Goal: Feedback & Contribution: Submit feedback/report problem

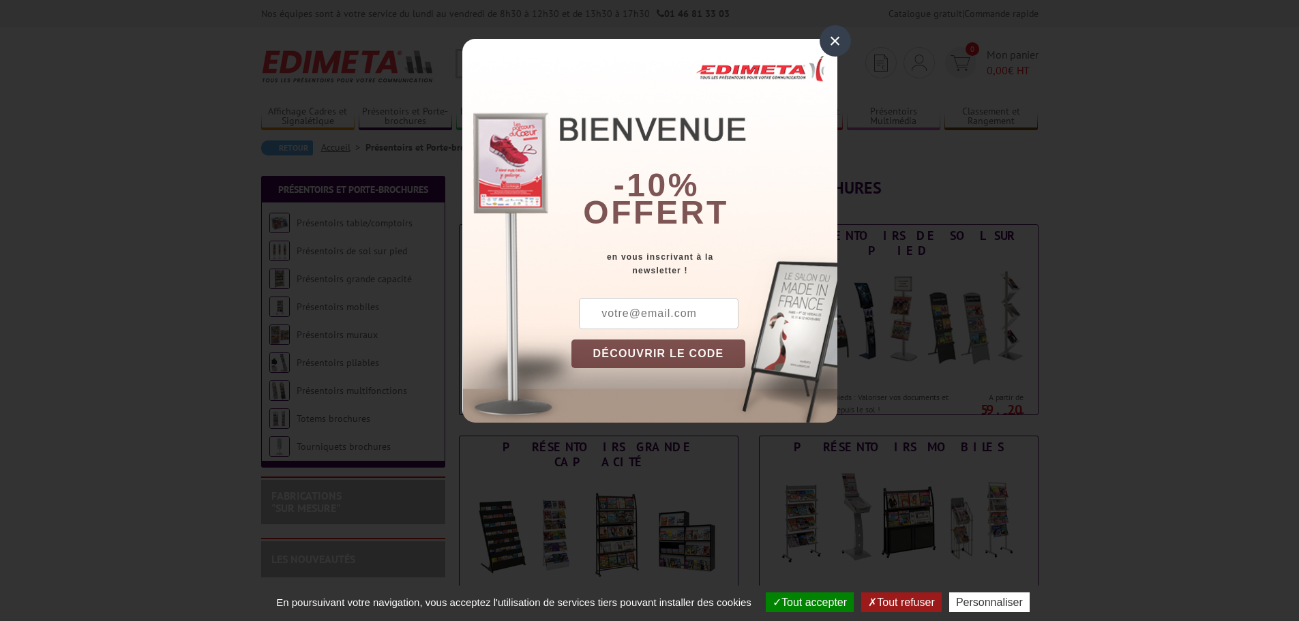
click at [836, 44] on div "×" at bounding box center [835, 40] width 31 height 31
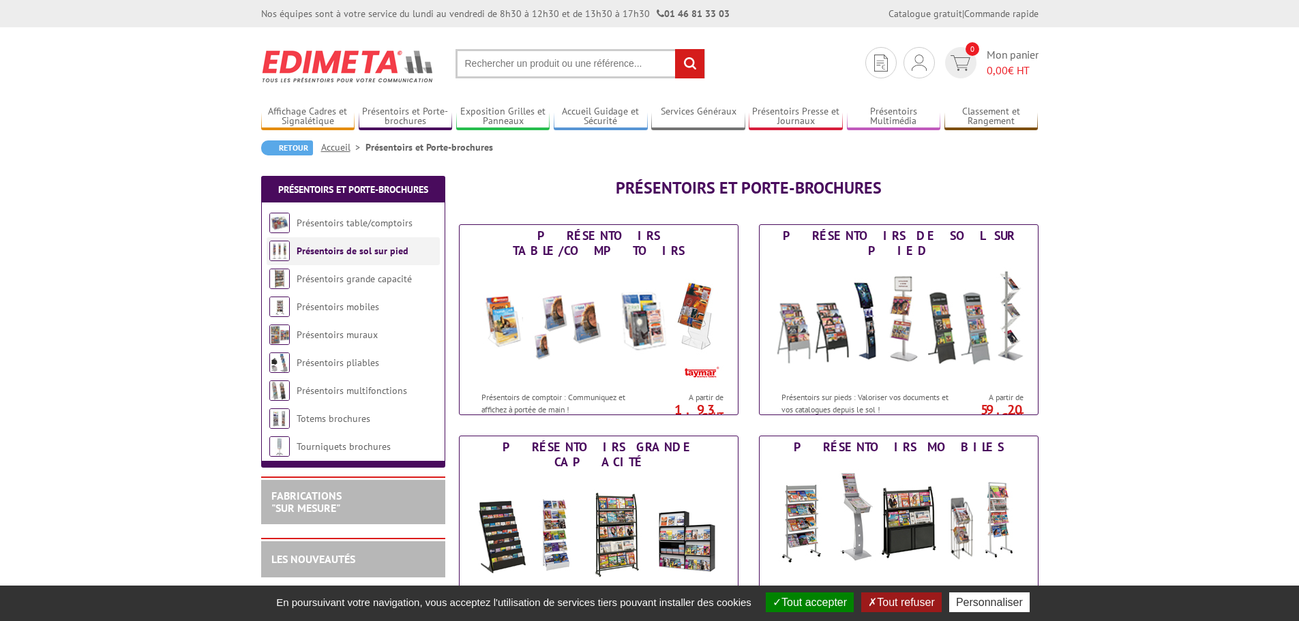
click at [388, 258] on li "Présentoirs de sol sur pied" at bounding box center [353, 251] width 173 height 28
click at [373, 250] on link "Présentoirs de sol sur pied" at bounding box center [353, 251] width 112 height 12
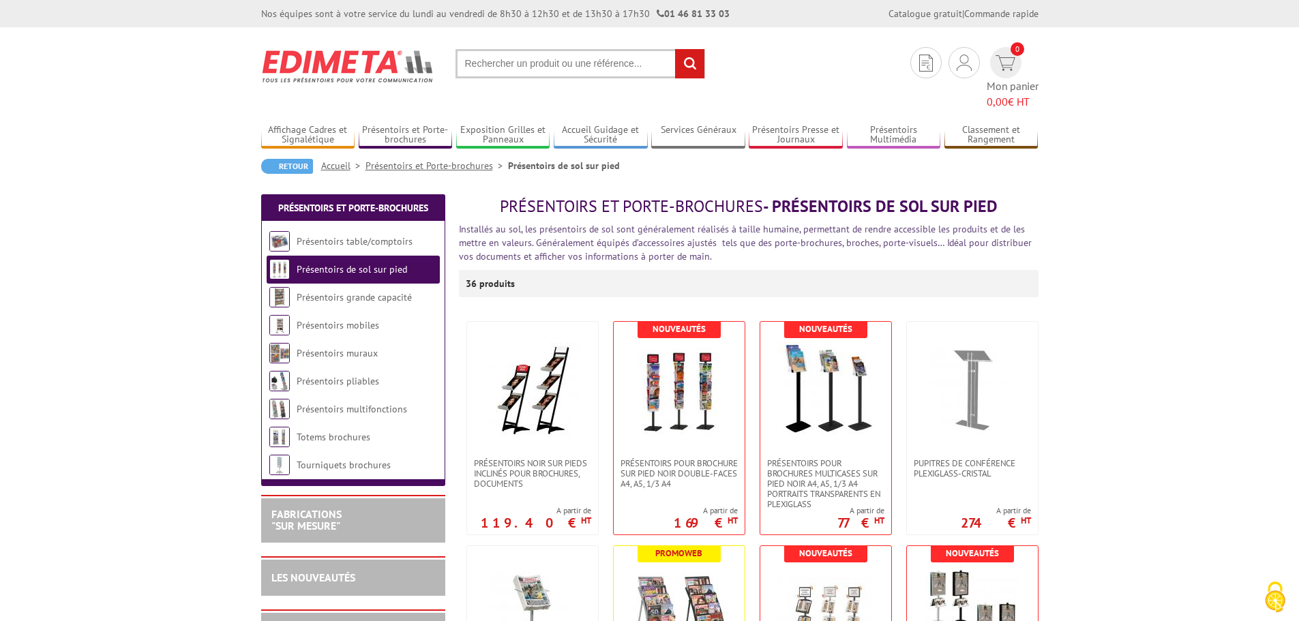
click at [492, 62] on input "text" at bounding box center [581, 63] width 250 height 29
type input "présentoir carte postale"
click at [675, 49] on input "rechercher" at bounding box center [689, 63] width 29 height 29
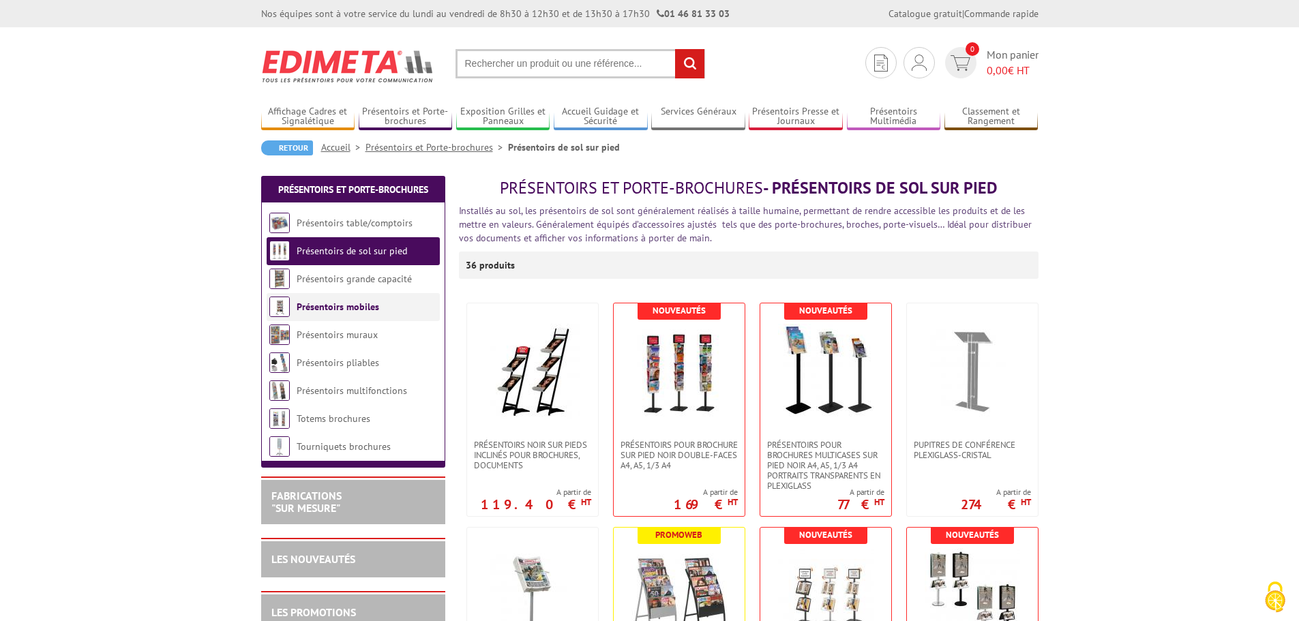
click at [309, 307] on link "Présentoirs mobiles" at bounding box center [338, 307] width 83 height 12
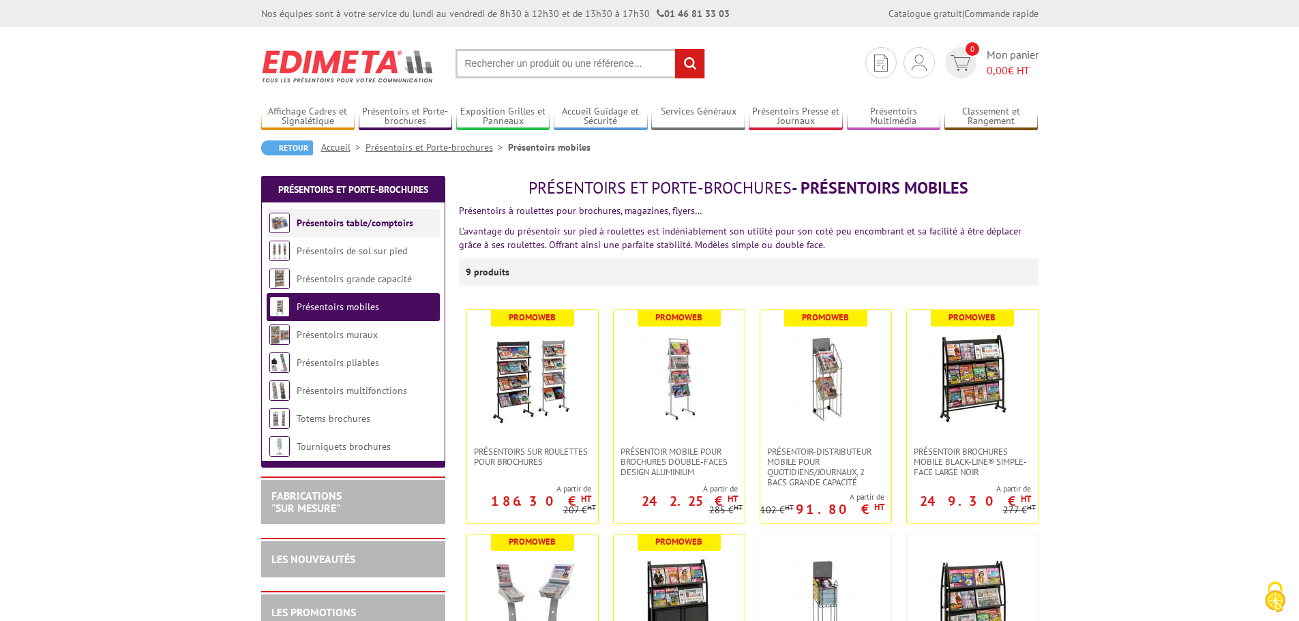
click at [376, 220] on link "Présentoirs table/comptoirs" at bounding box center [355, 223] width 117 height 12
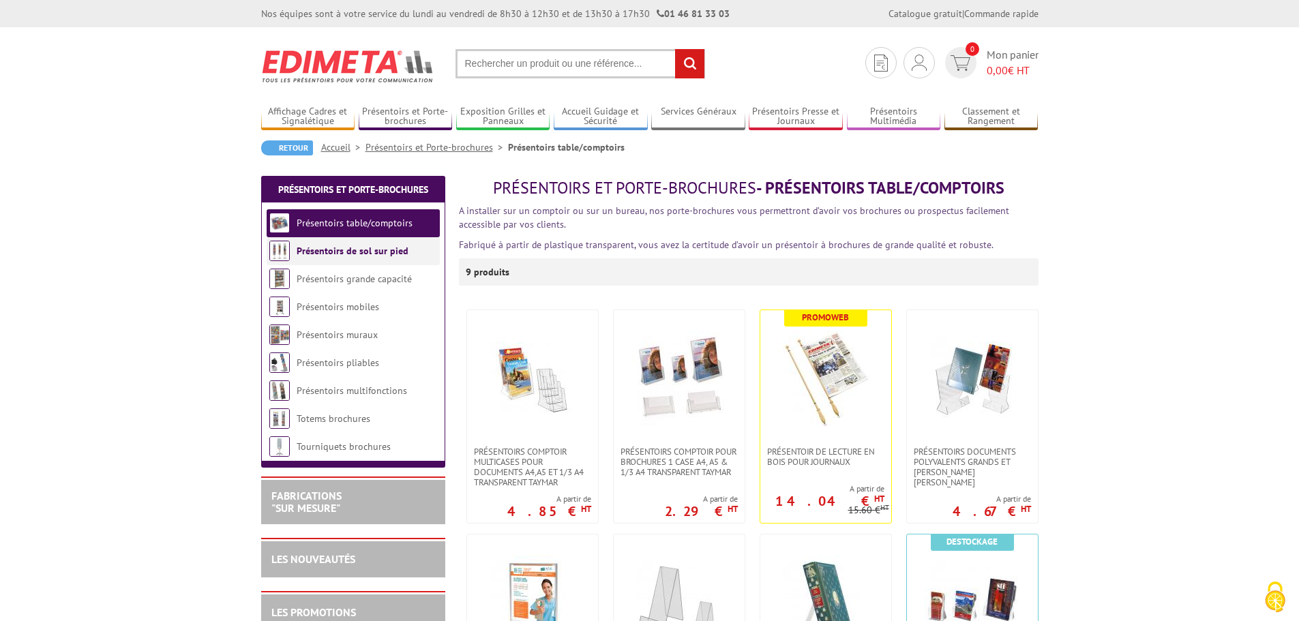
click at [359, 246] on link "Présentoirs de sol sur pied" at bounding box center [353, 251] width 112 height 12
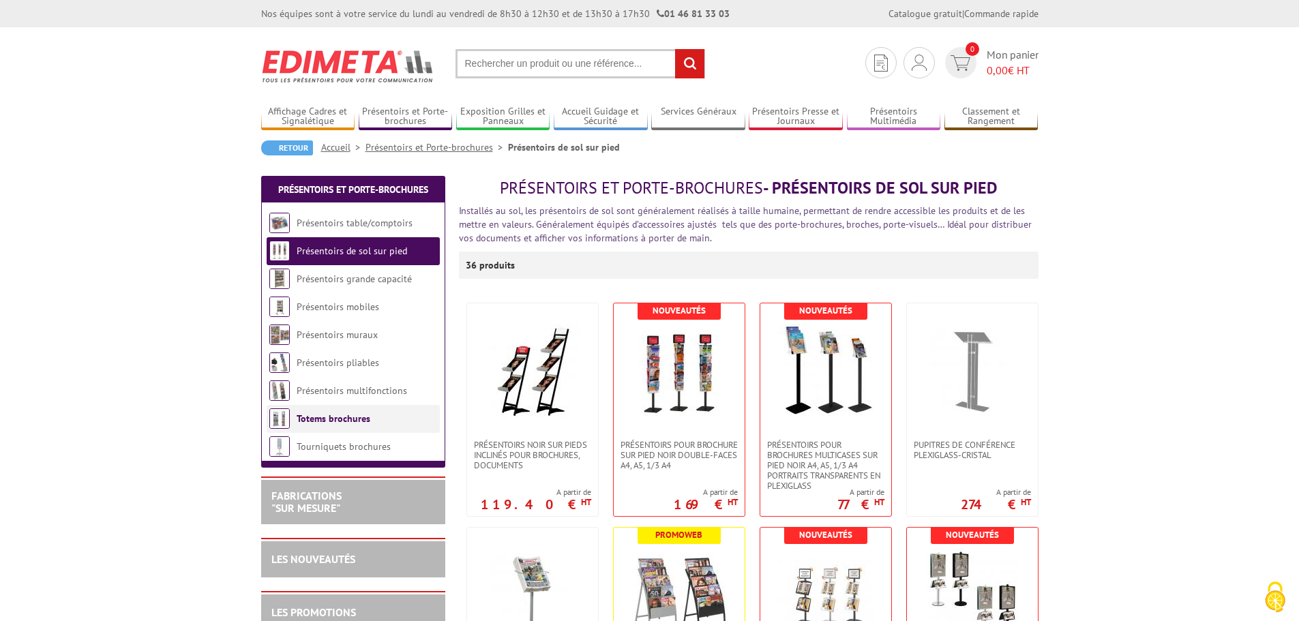
click at [351, 418] on link "Totems brochures" at bounding box center [334, 419] width 74 height 12
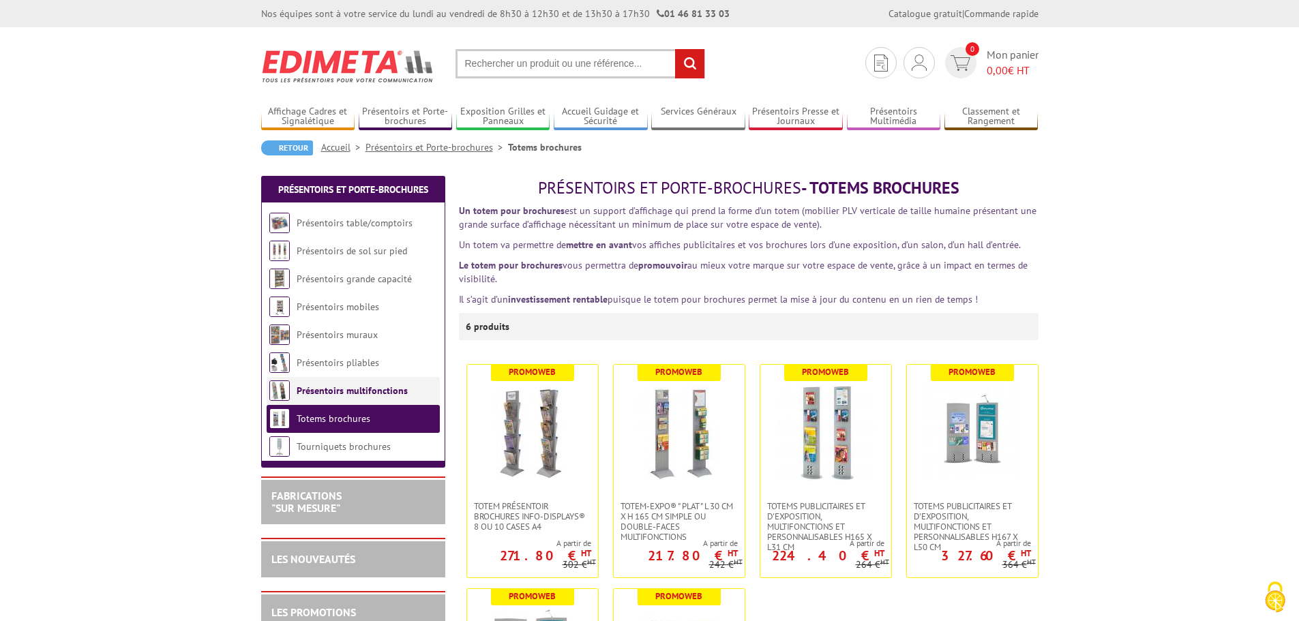
click at [358, 390] on link "Présentoirs multifonctions" at bounding box center [352, 391] width 111 height 12
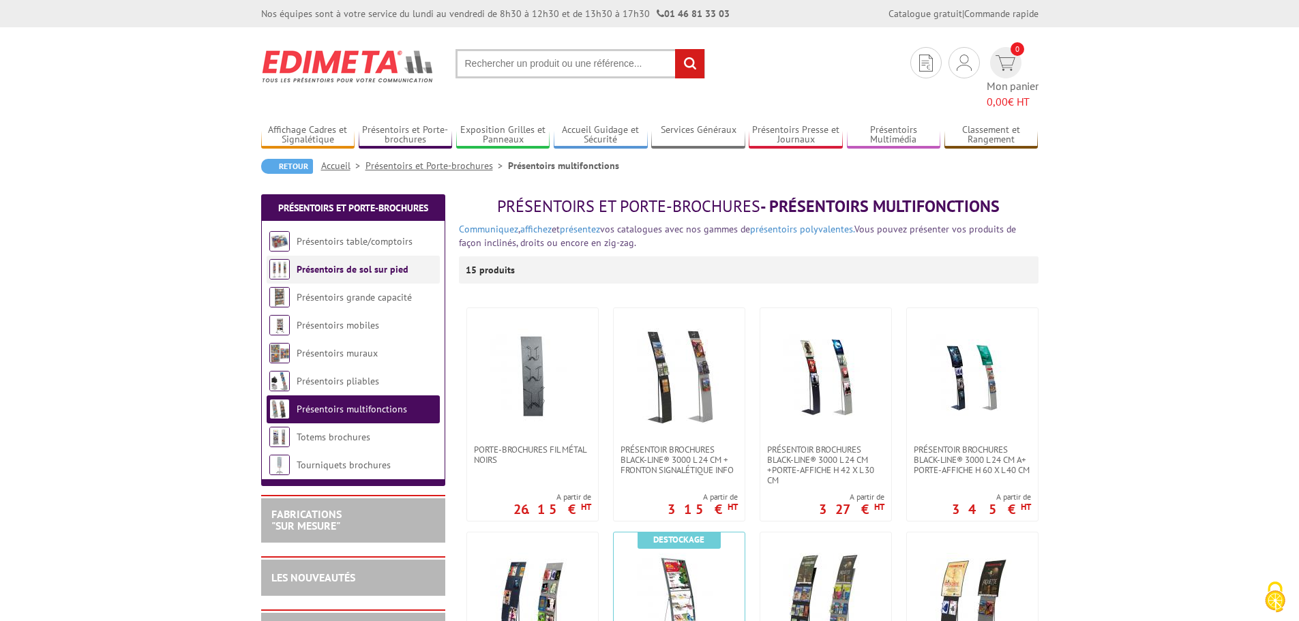
click at [350, 263] on link "Présentoirs de sol sur pied" at bounding box center [353, 269] width 112 height 12
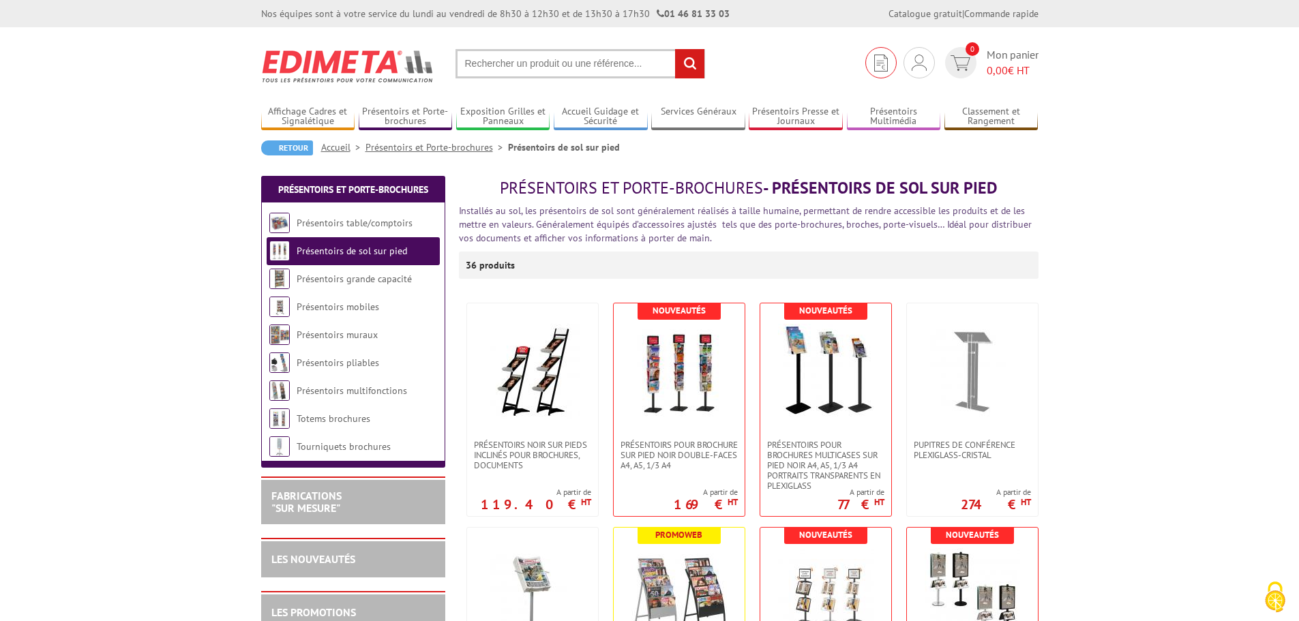
click at [878, 61] on img at bounding box center [881, 63] width 14 height 17
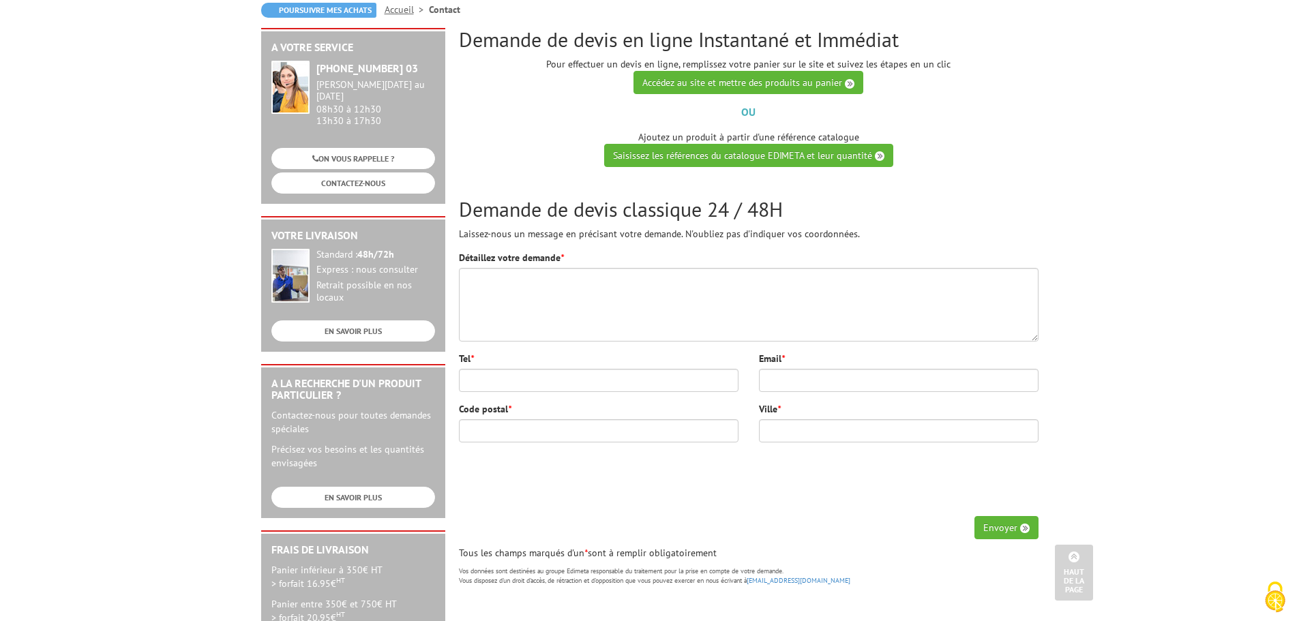
scroll to position [136, 0]
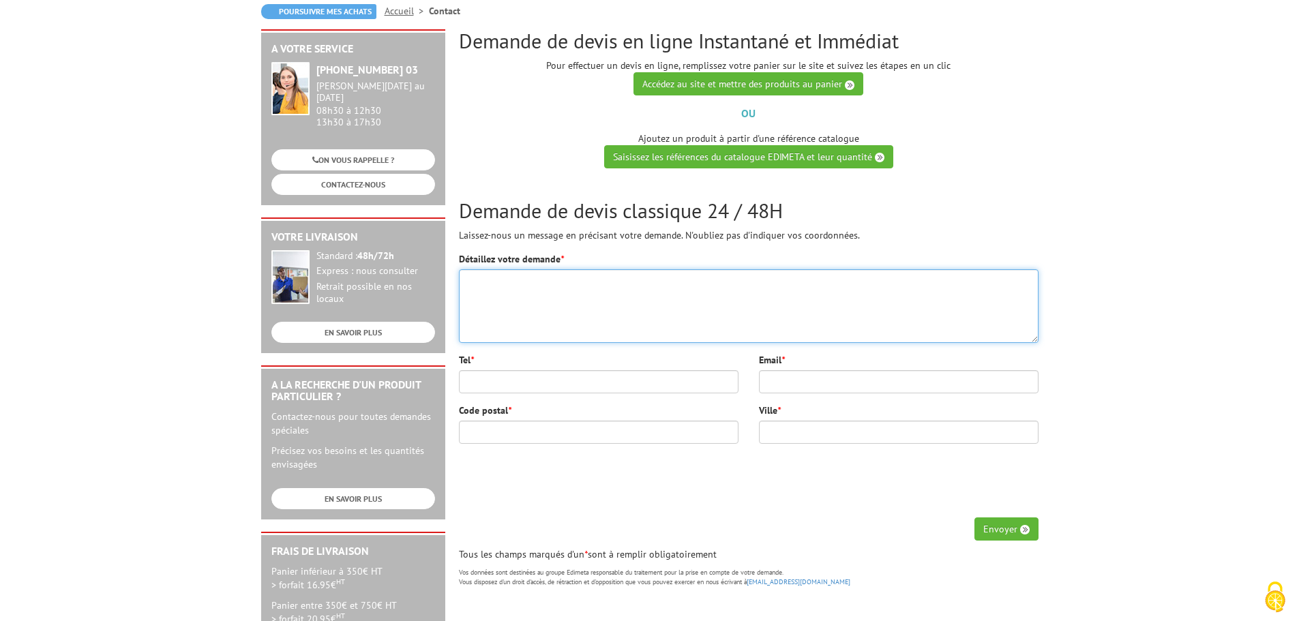
click at [551, 308] on textarea "Détaillez votre demande *" at bounding box center [749, 306] width 580 height 74
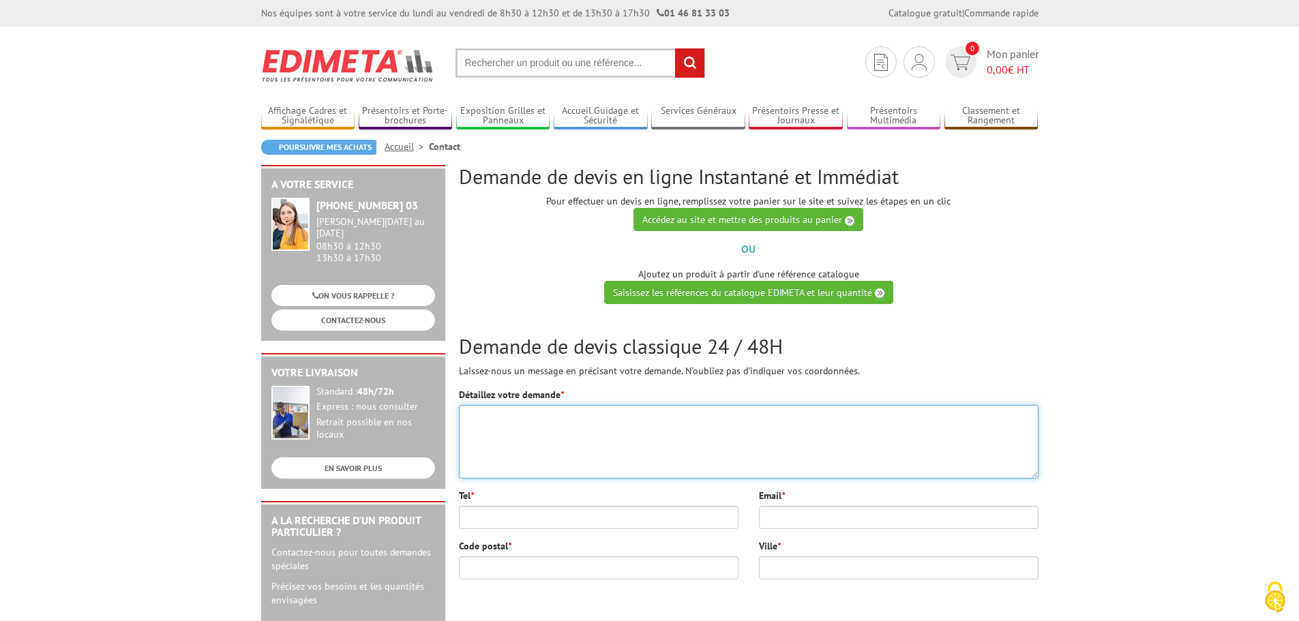
scroll to position [0, 0]
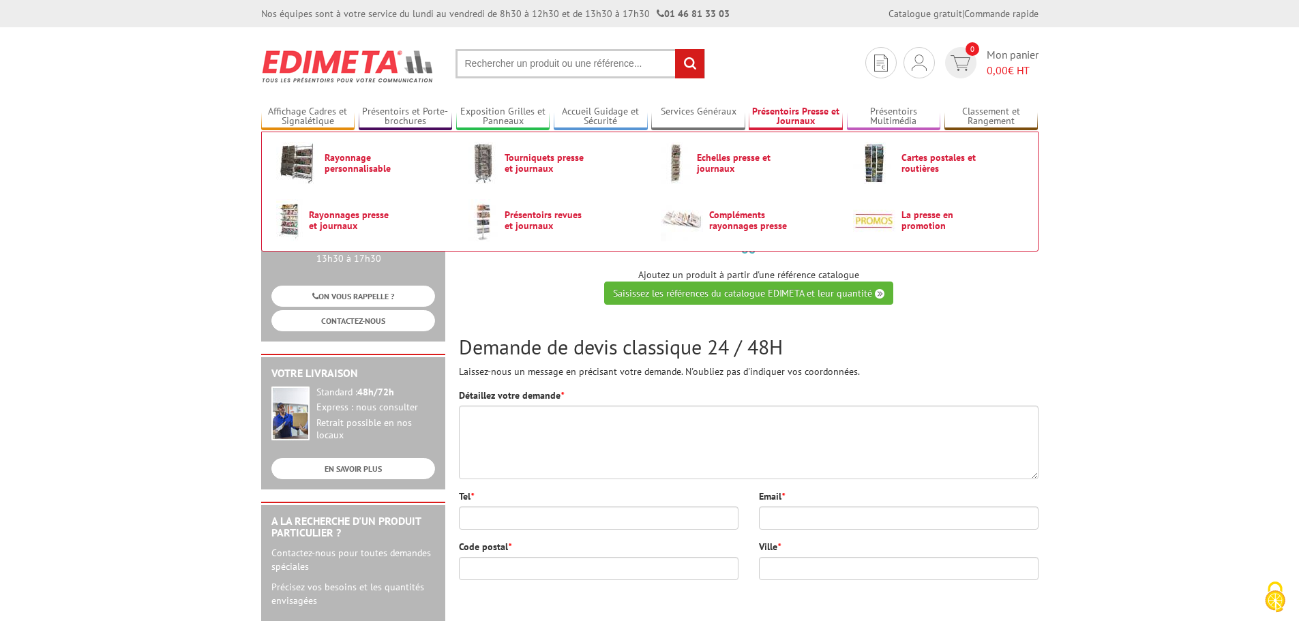
click at [775, 120] on link "Présentoirs Presse et Journaux" at bounding box center [796, 117] width 94 height 23
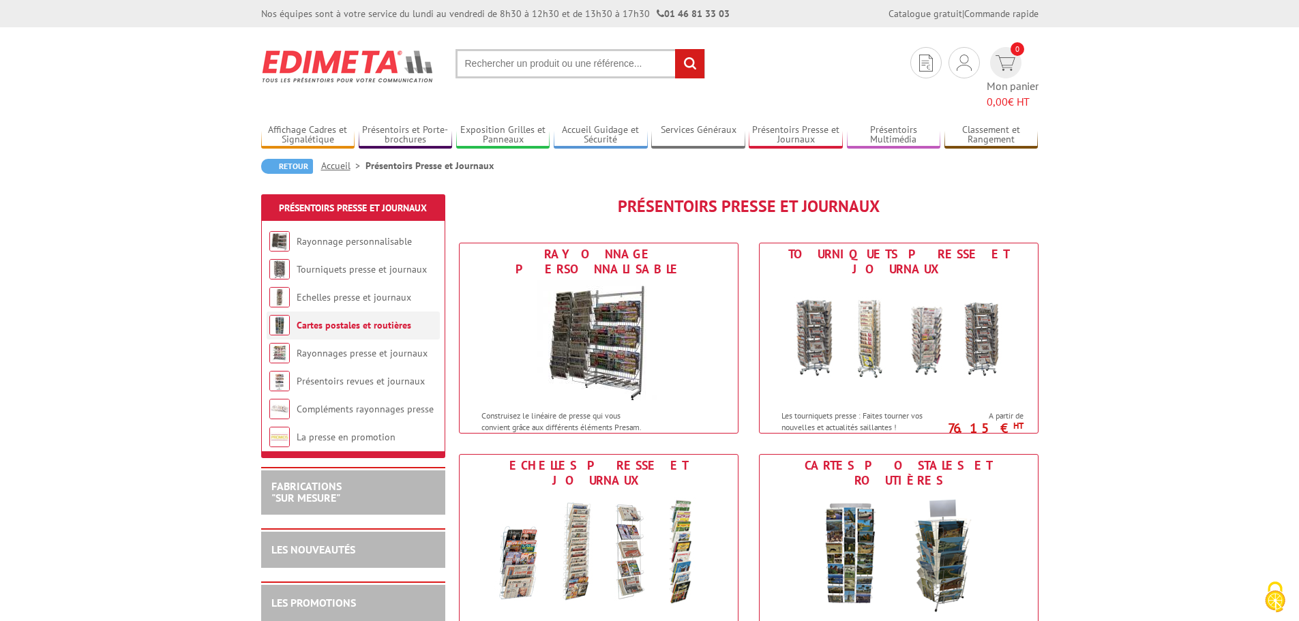
click at [372, 319] on link "Cartes postales et routières" at bounding box center [354, 325] width 115 height 12
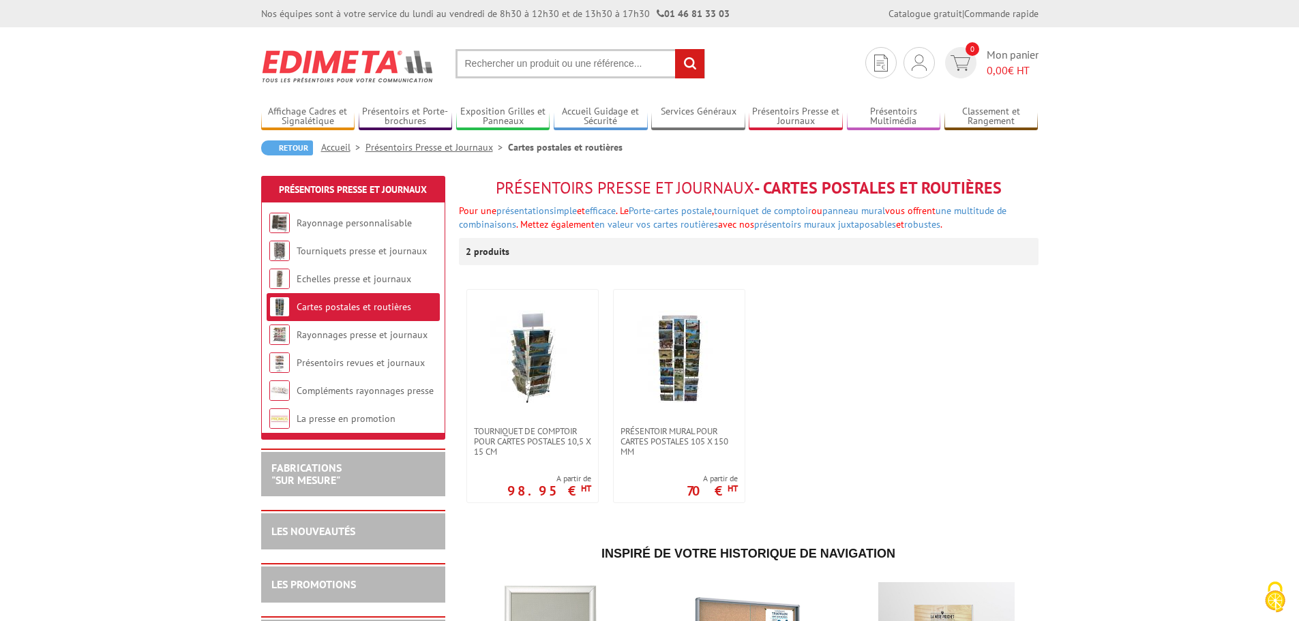
click at [479, 61] on input "text" at bounding box center [581, 63] width 250 height 29
type input "tableau liège"
click at [675, 49] on input "rechercher" at bounding box center [689, 63] width 29 height 29
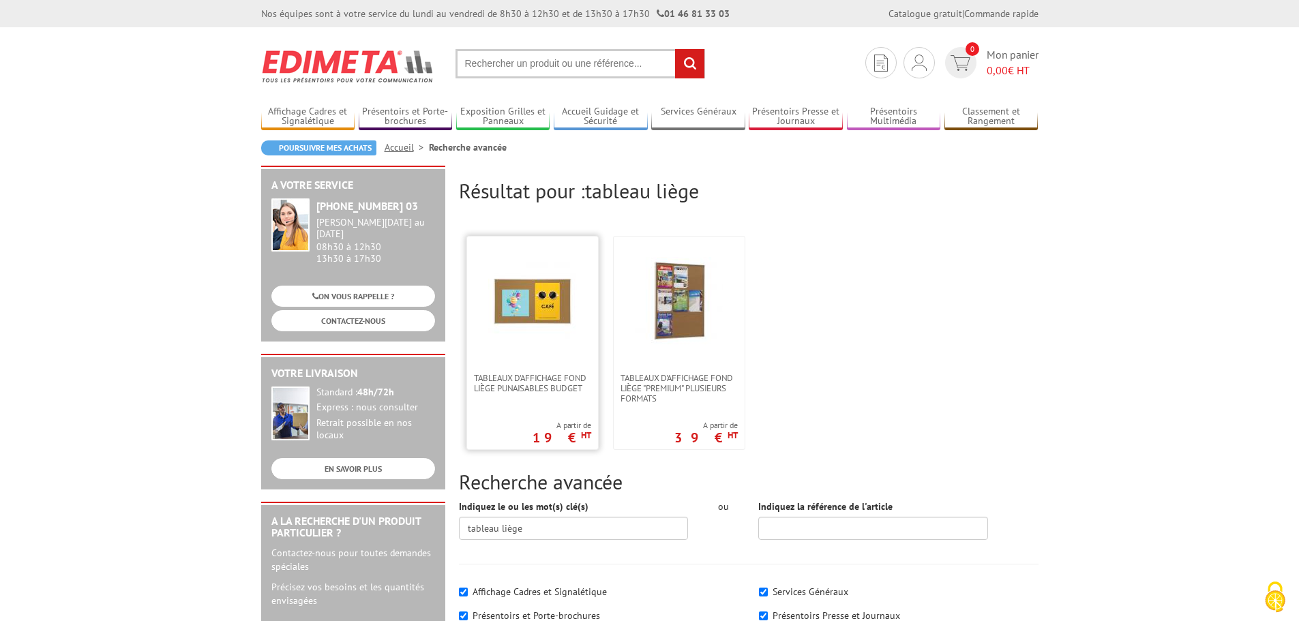
click at [506, 349] on link at bounding box center [532, 305] width 131 height 136
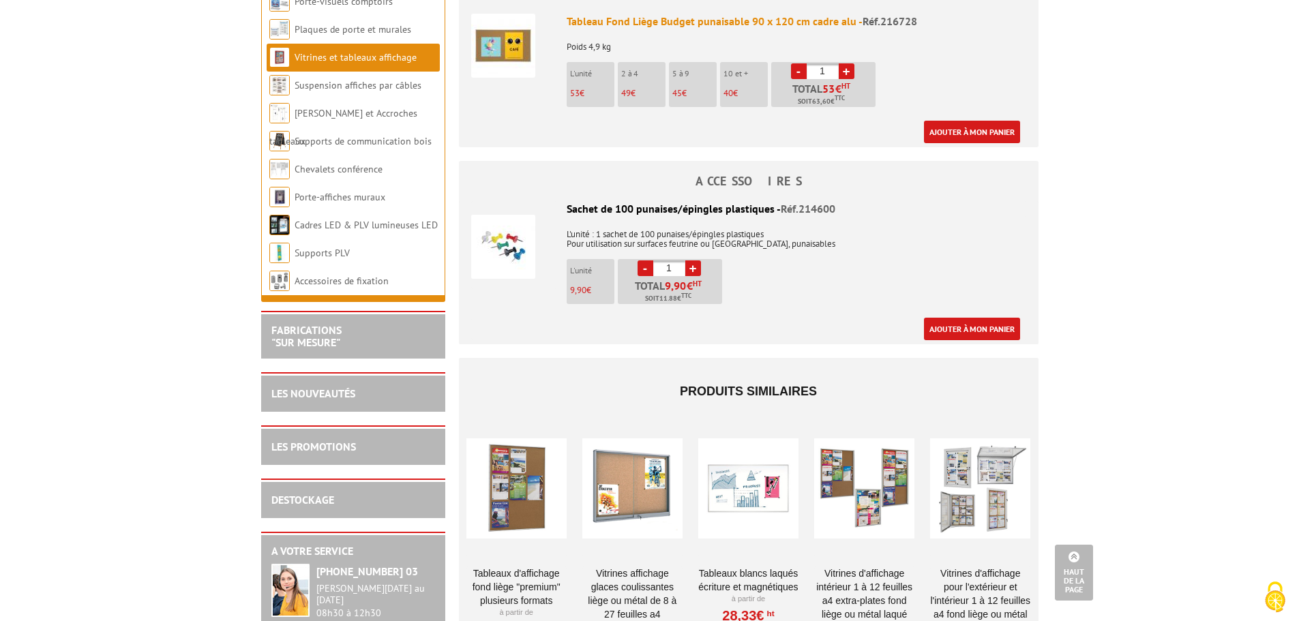
scroll to position [887, 0]
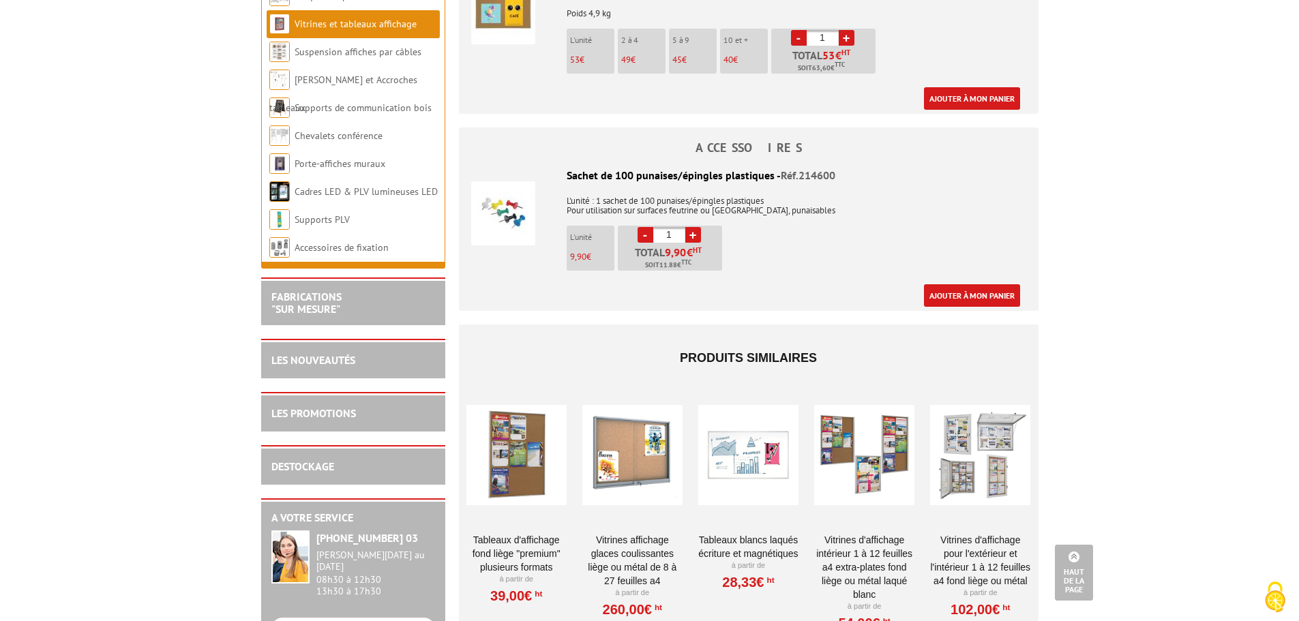
click at [516, 466] on div at bounding box center [517, 455] width 100 height 136
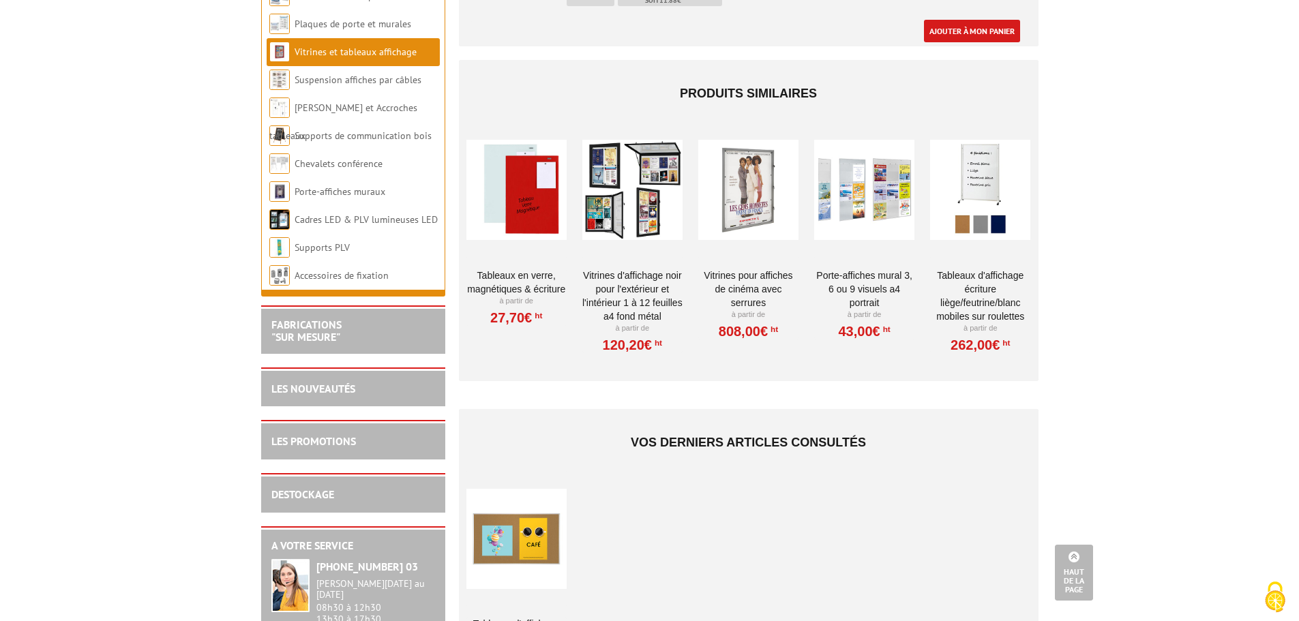
scroll to position [1637, 0]
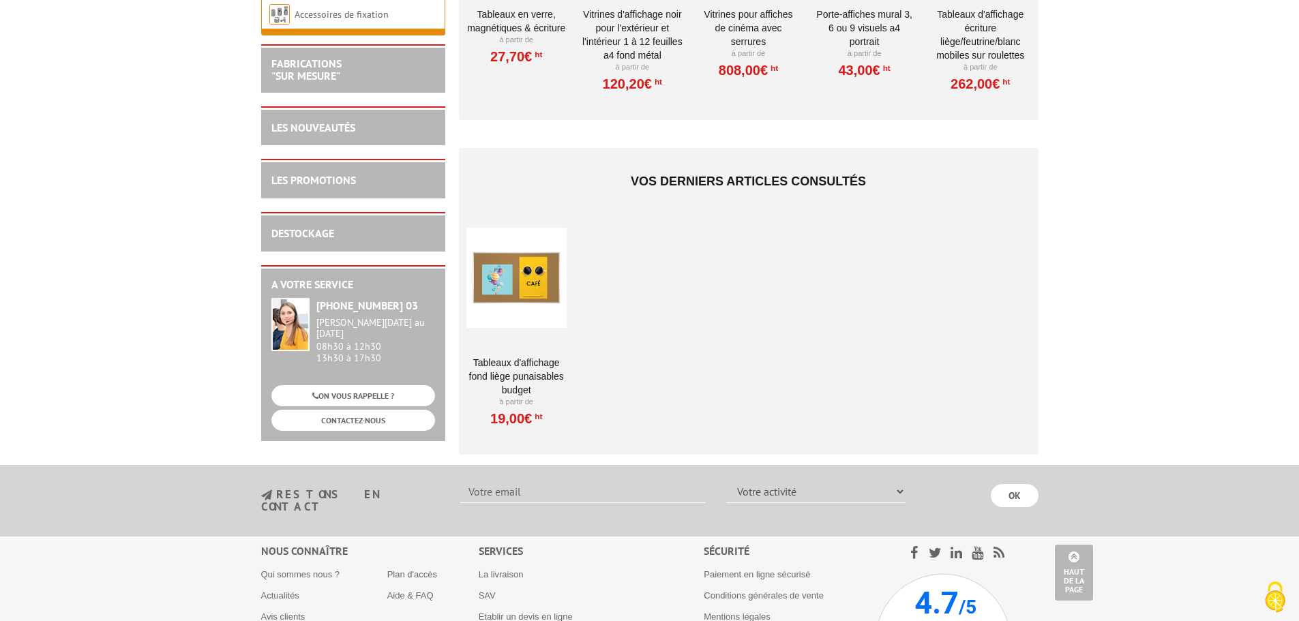
click at [531, 277] on div at bounding box center [517, 277] width 100 height 136
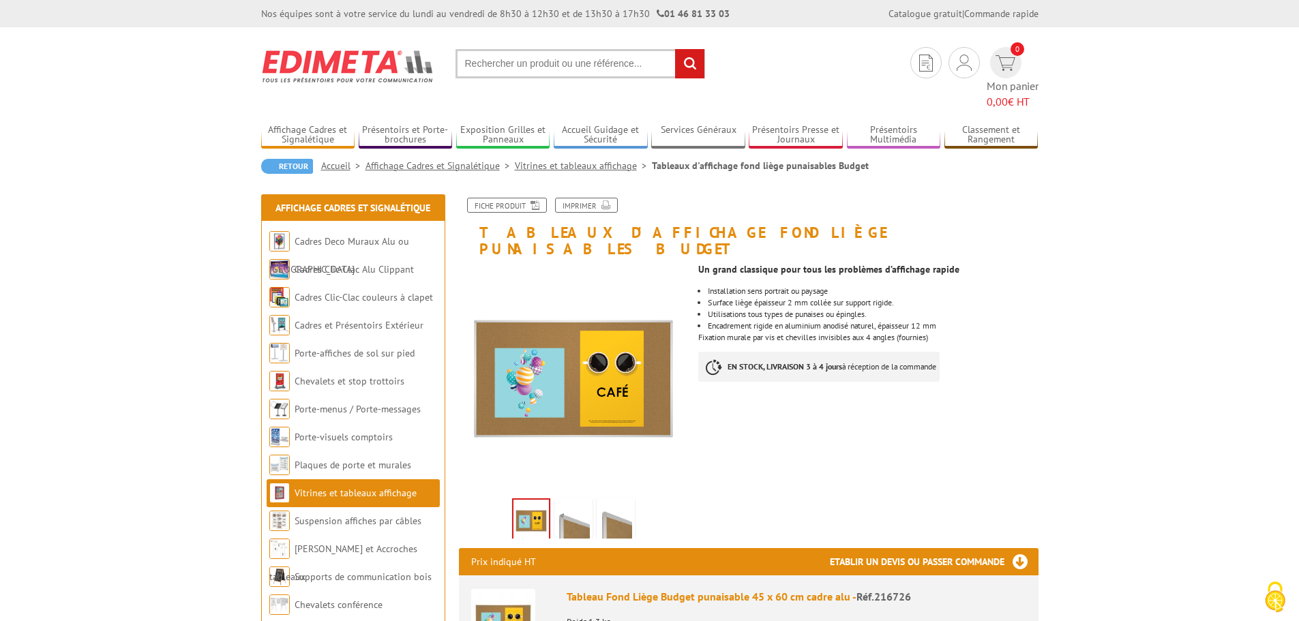
click at [570, 501] on img at bounding box center [573, 522] width 33 height 42
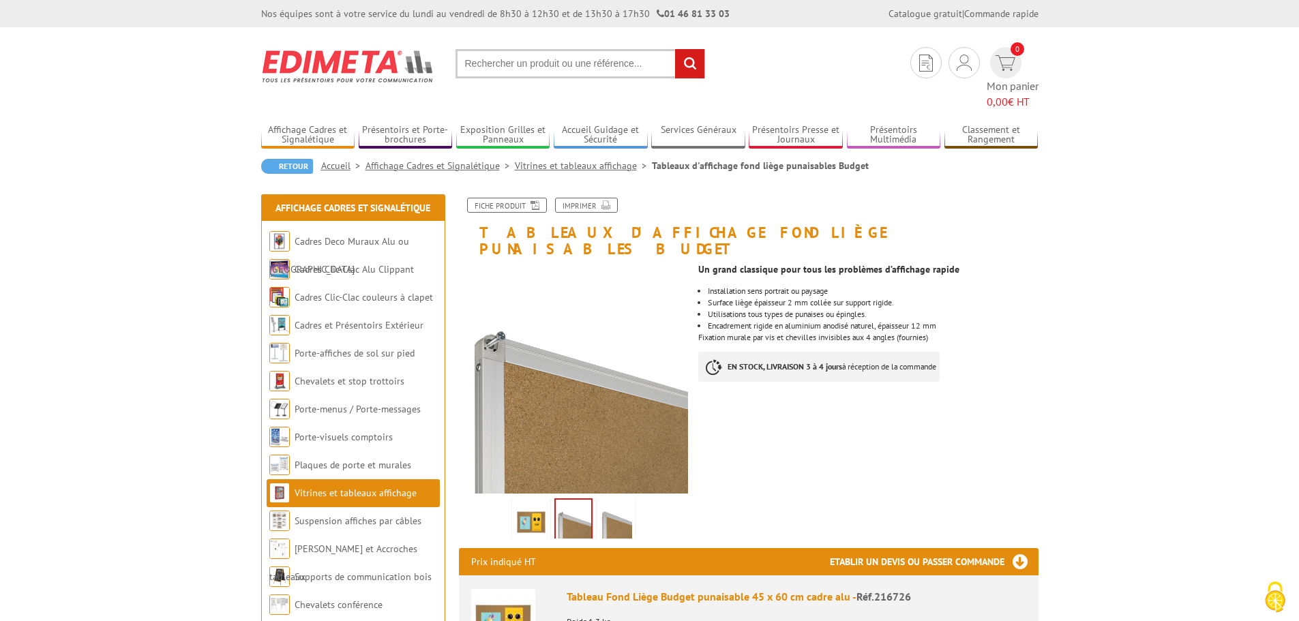
click at [616, 501] on img at bounding box center [616, 522] width 33 height 42
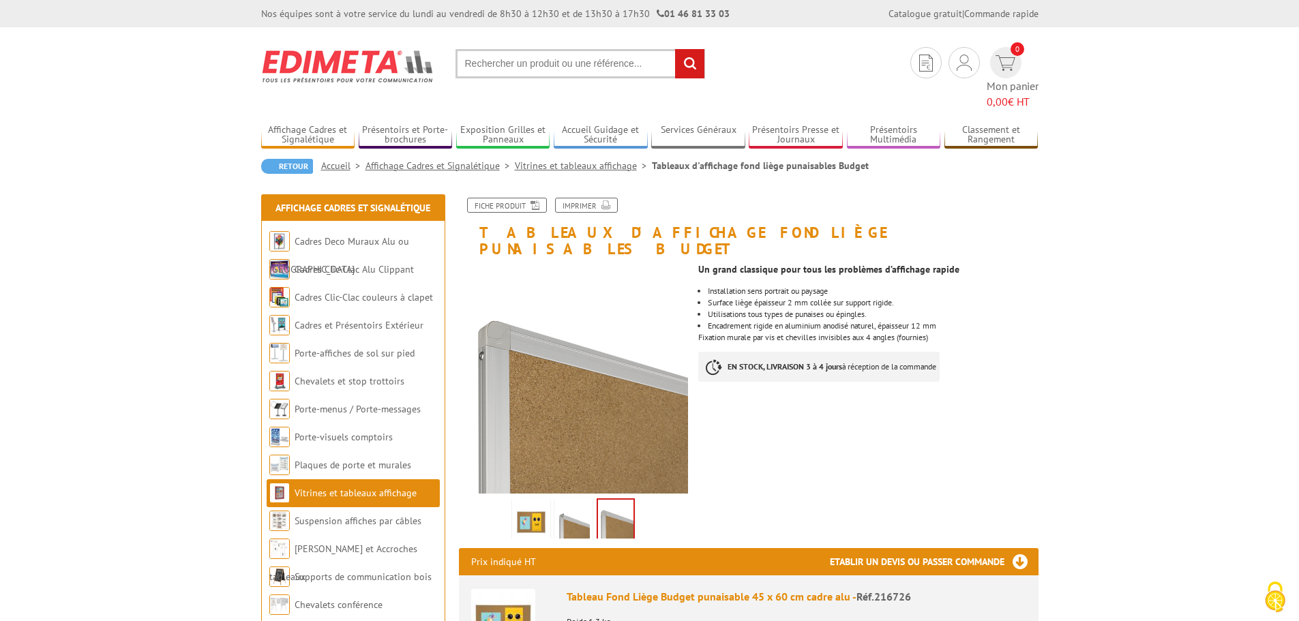
click at [573, 501] on img at bounding box center [573, 522] width 33 height 42
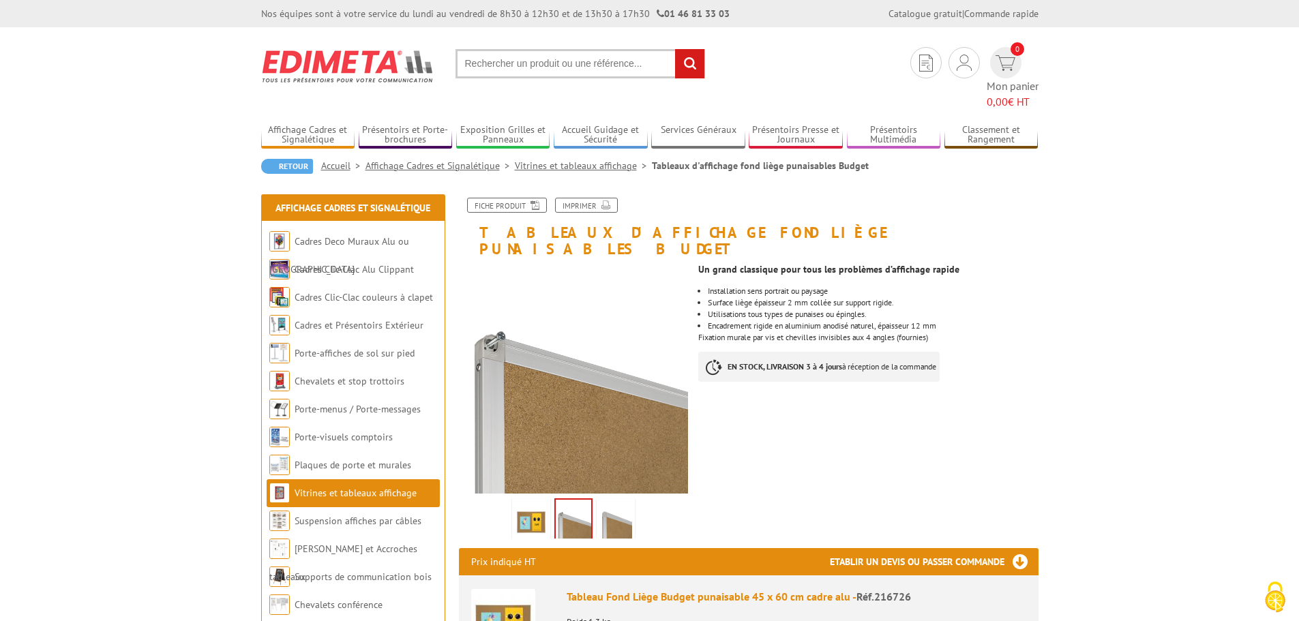
click at [508, 497] on ul at bounding box center [574, 518] width 181 height 42
click at [542, 501] on img at bounding box center [531, 522] width 33 height 42
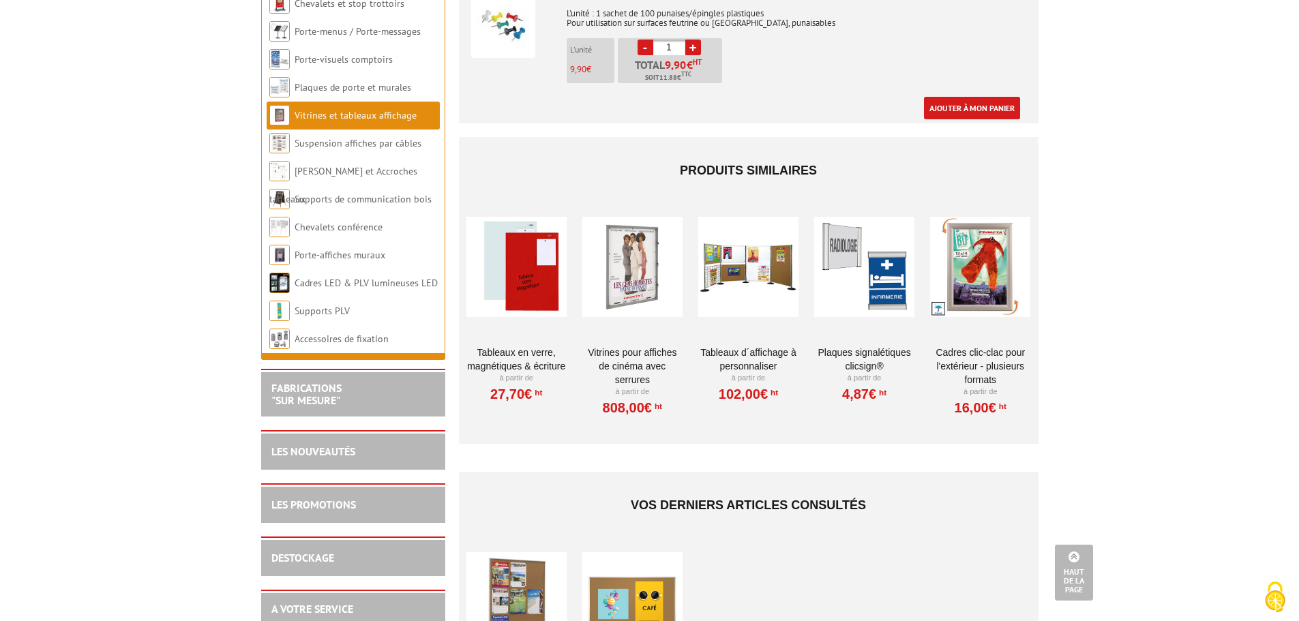
scroll to position [1159, 0]
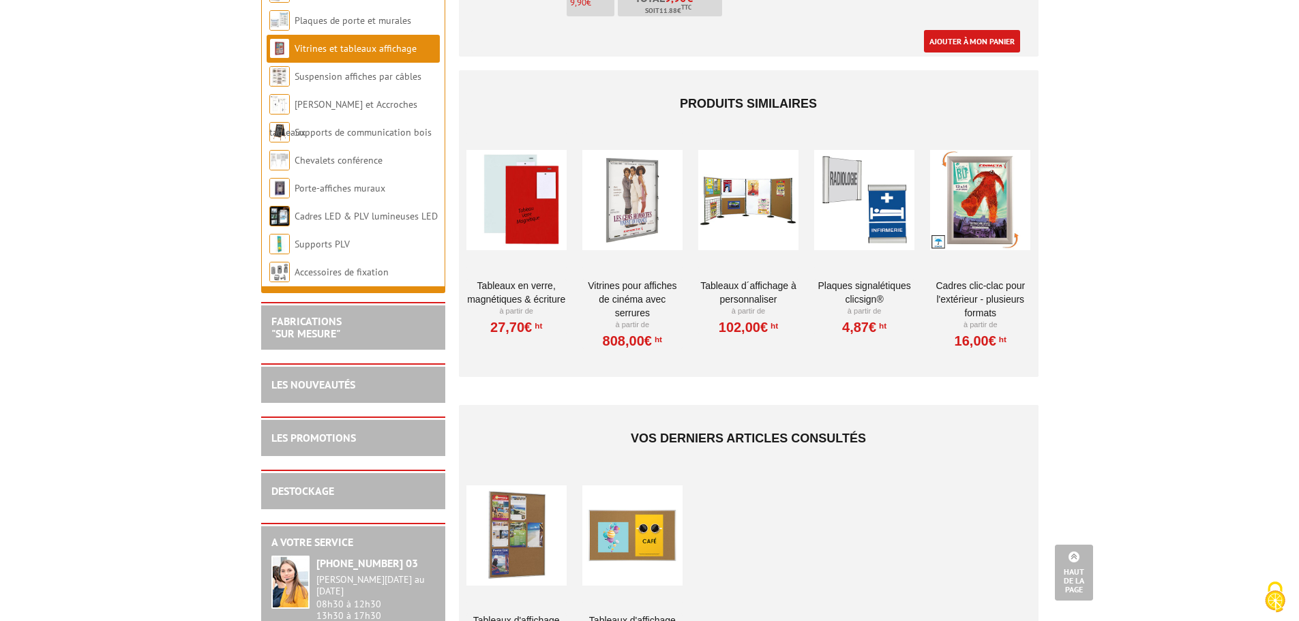
click at [488, 520] on div at bounding box center [517, 535] width 100 height 136
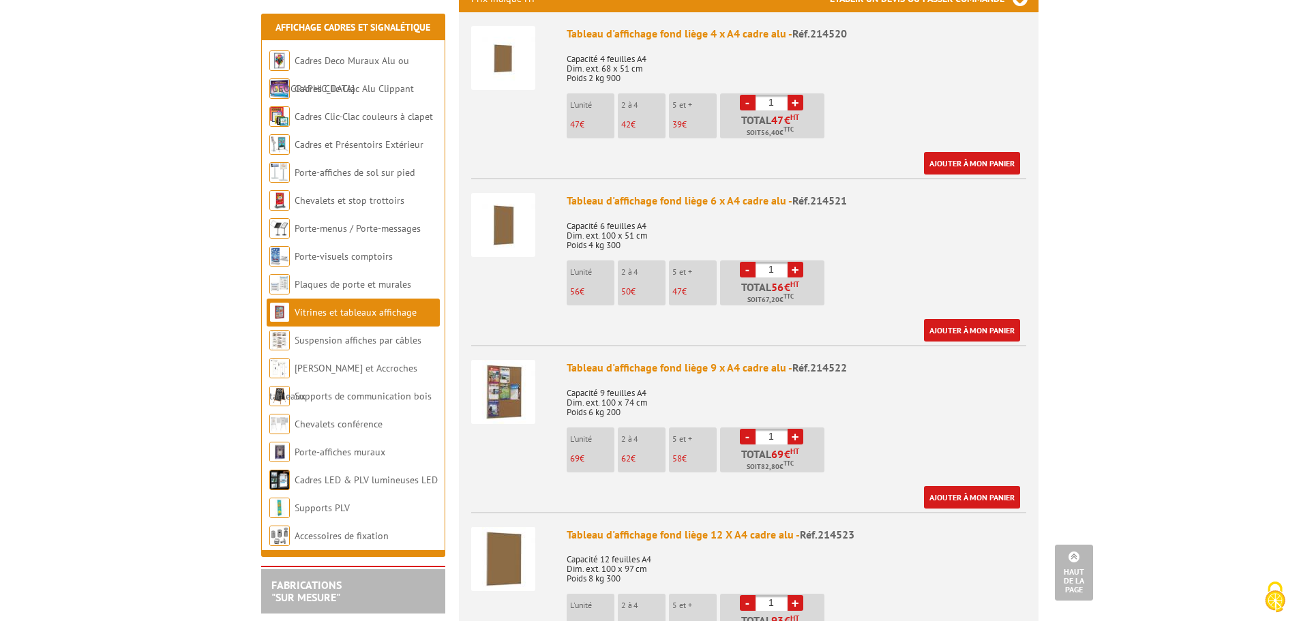
scroll to position [546, 0]
drag, startPoint x: 884, startPoint y: 358, endPoint x: 793, endPoint y: 349, distance: 91.9
click at [793, 359] on div "Tableau d'affichage fond liège 9 x A4 cadre alu - Réf.214522" at bounding box center [797, 367] width 460 height 16
copy span "Réf.214522"
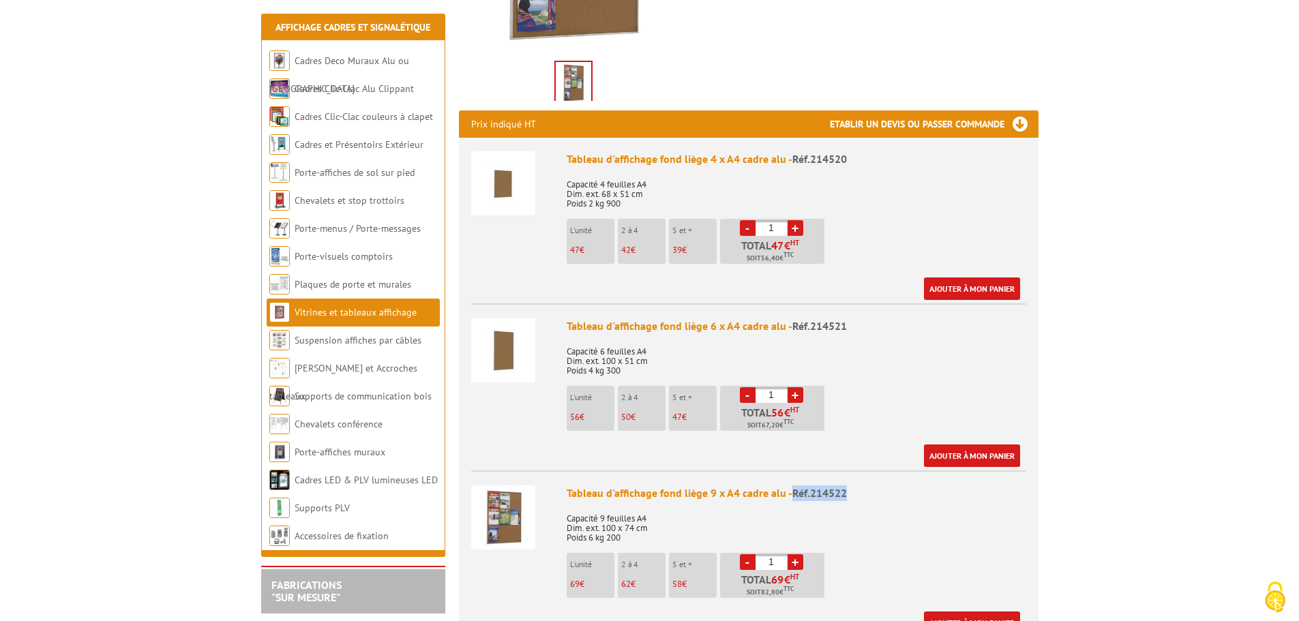
scroll to position [477, 0]
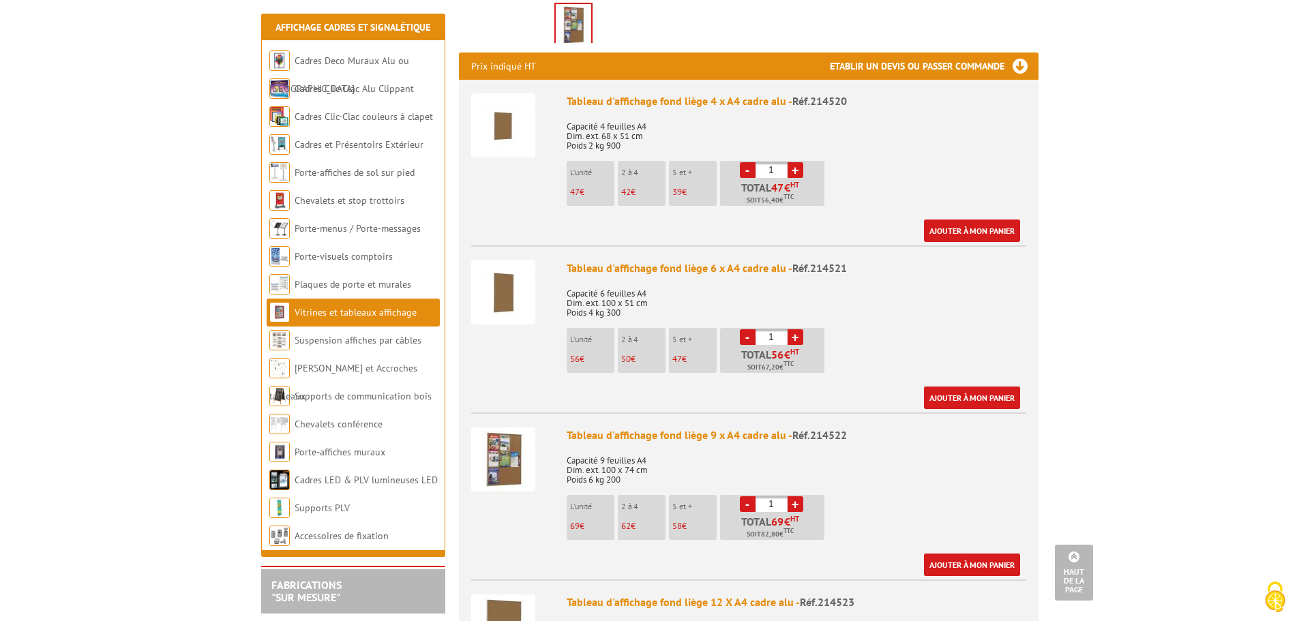
click at [949, 447] on p "Capacité 9 feuilles A4 Dim. ext. 100 x 74 cm Poids 6 kg 200" at bounding box center [797, 466] width 460 height 38
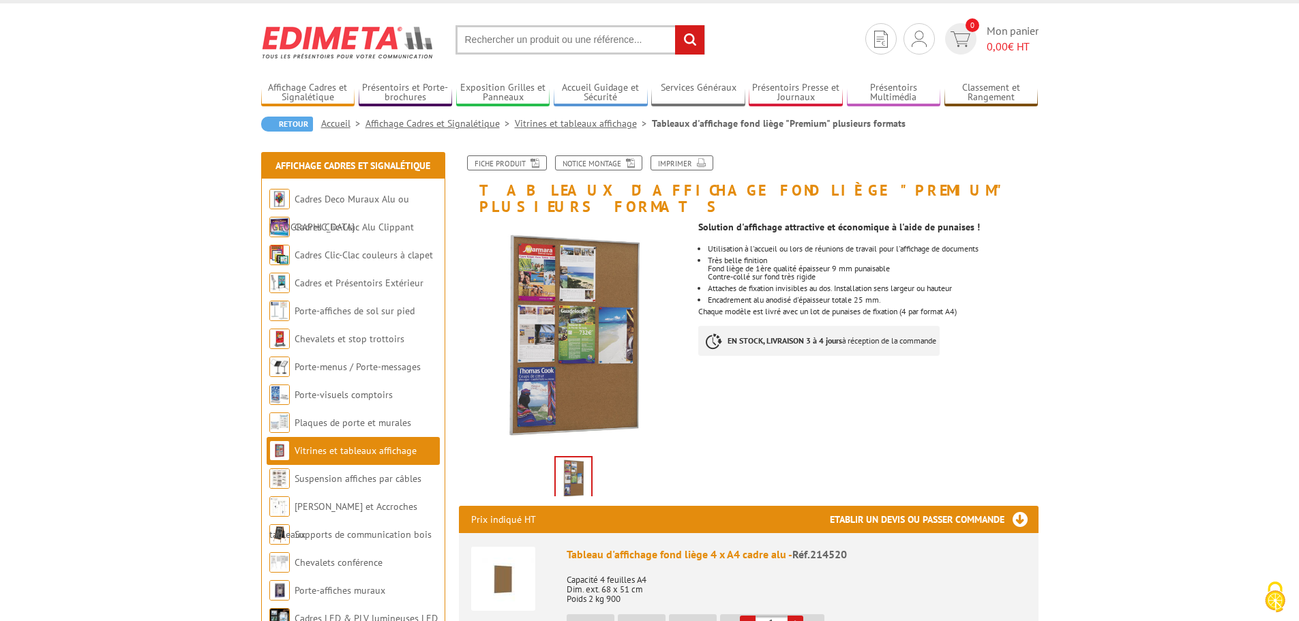
scroll to position [0, 0]
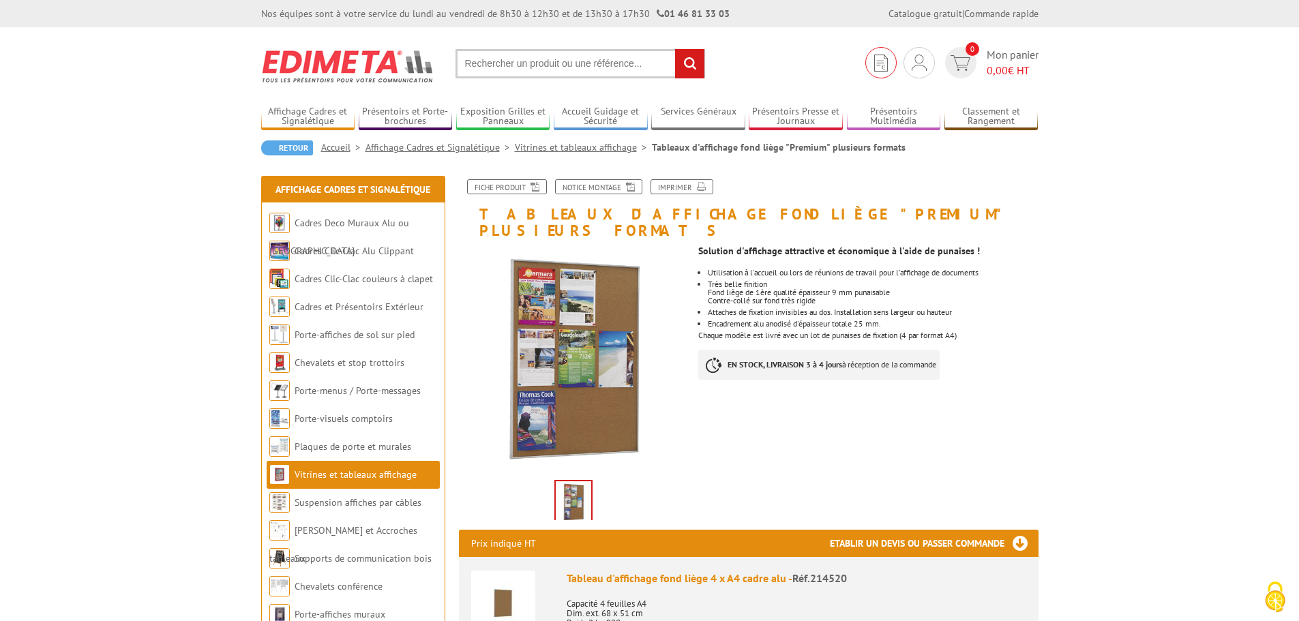
click at [883, 70] on img at bounding box center [881, 63] width 14 height 17
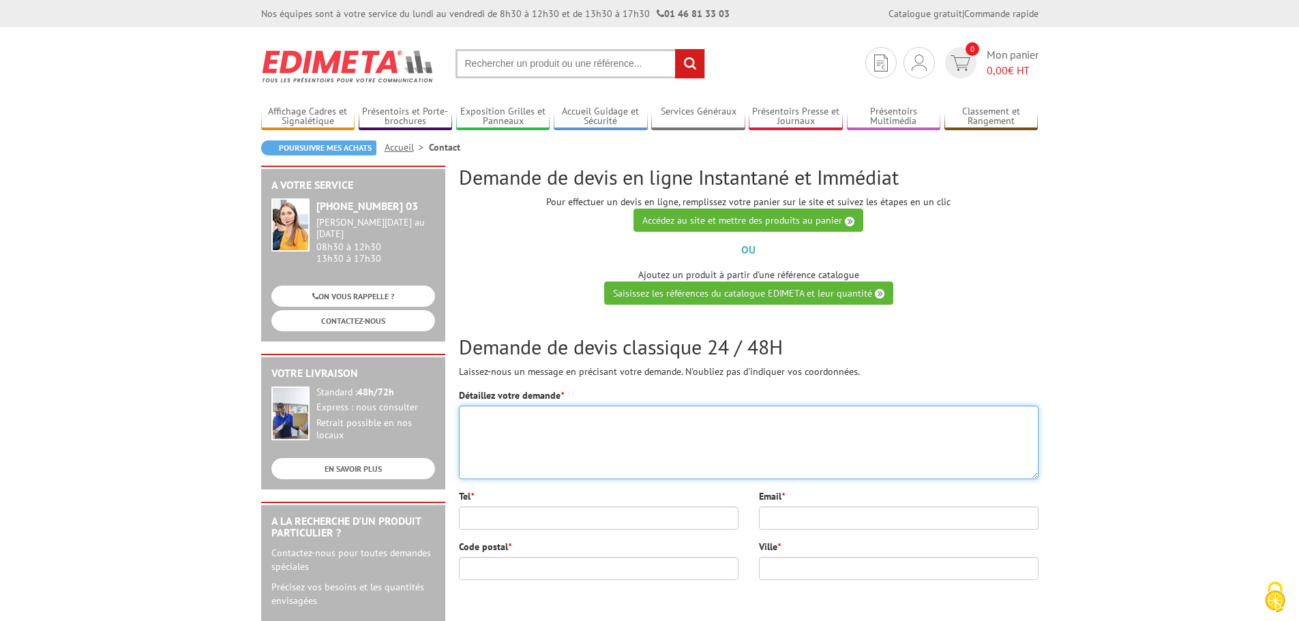
click at [497, 438] on textarea "Détaillez votre demande *" at bounding box center [749, 443] width 580 height 74
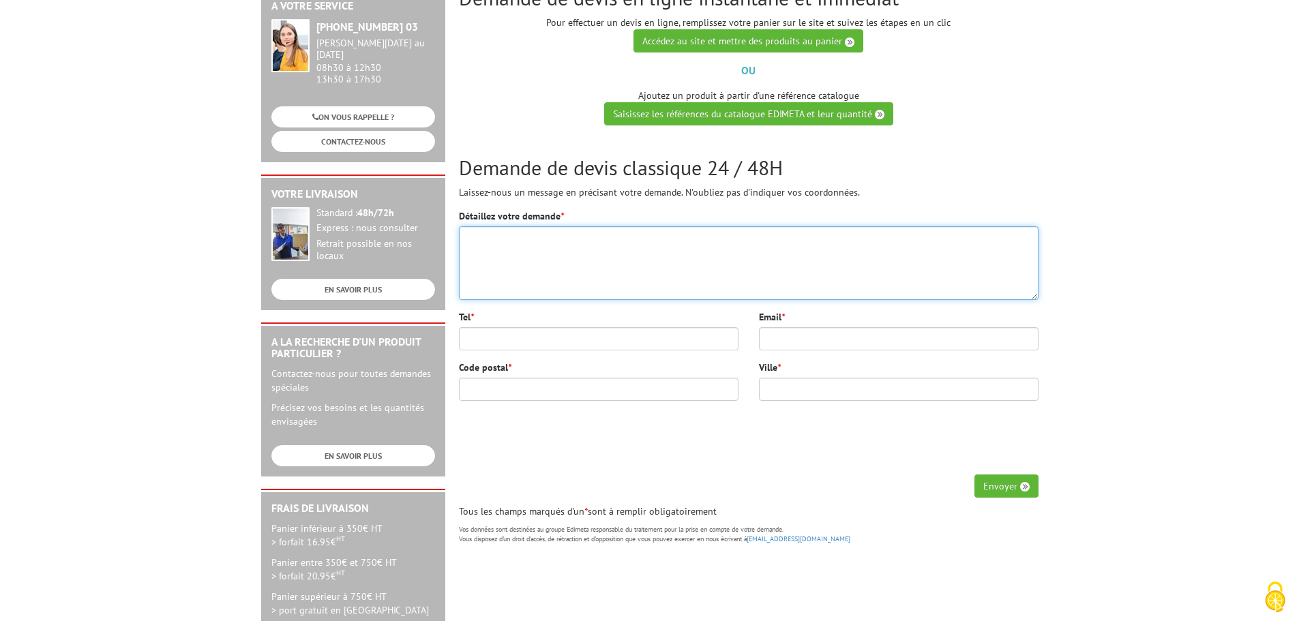
scroll to position [205, 0]
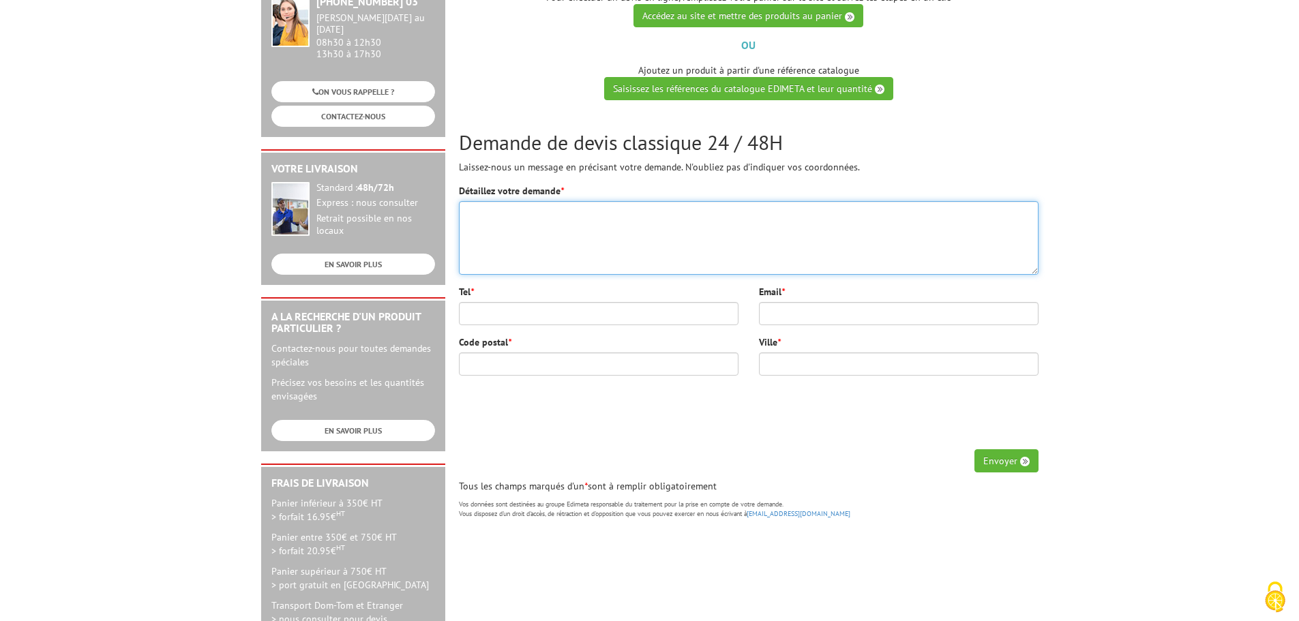
click at [535, 206] on textarea "Détaillez votre demande *" at bounding box center [749, 238] width 580 height 74
paste textarea "Bonjour, Dans le cadre de l’agence de la boutique de producteurs du Parc nature…"
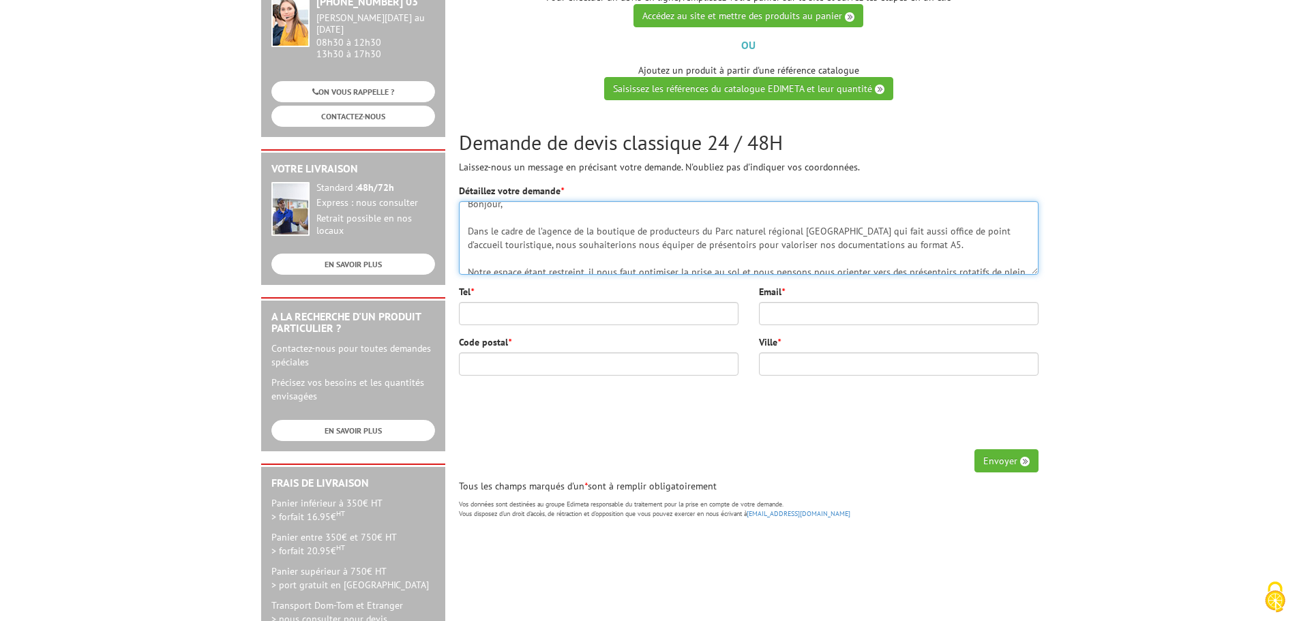
scroll to position [0, 0]
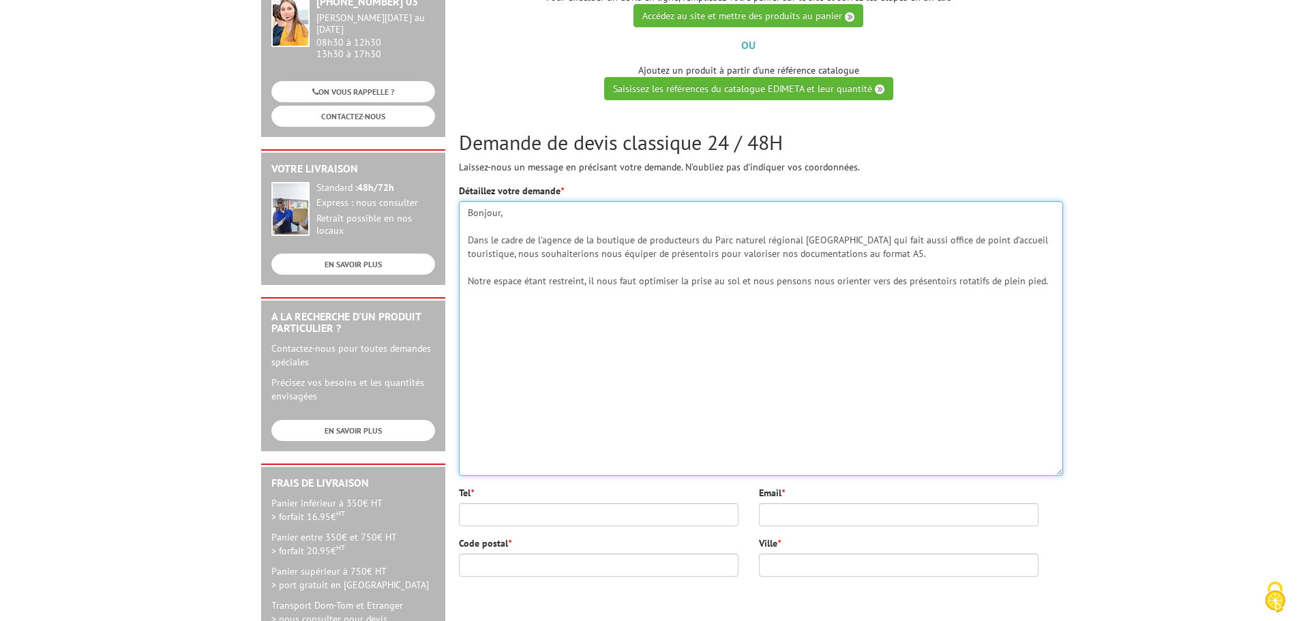
drag, startPoint x: 1035, startPoint y: 271, endPoint x: 1059, endPoint y: 473, distance: 202.7
click at [1059, 473] on textarea "Bonjour, Dans le cadre de l’agence de la boutique de producteurs du Parc nature…" at bounding box center [761, 338] width 604 height 275
click at [733, 279] on textarea "Bonjour, Dans le cadre de l’agence de la boutique de producteurs du Parc nature…" at bounding box center [761, 338] width 604 height 275
click at [627, 297] on textarea "Bonjour, Dans le cadre de l’agence de la boutique de producteurs du Parc nature…" at bounding box center [761, 338] width 604 height 275
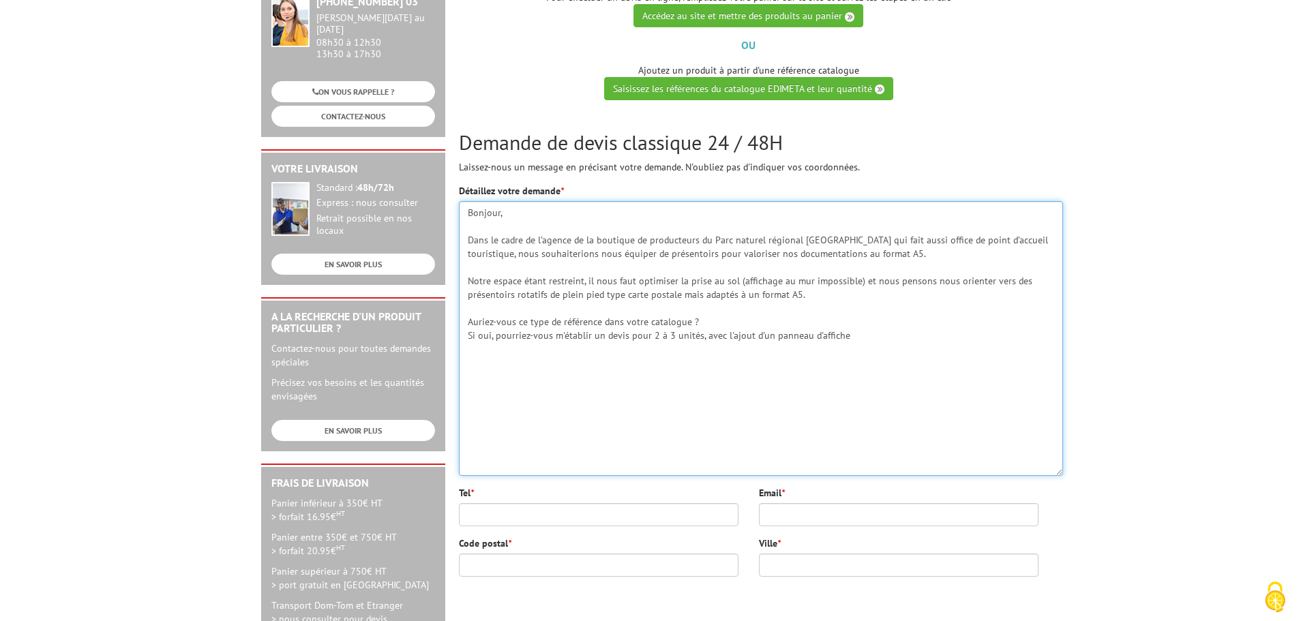
paste textarea "Bonjour, Dans le cadre de l’agence de la boutique de producteurs du Parc nature…"
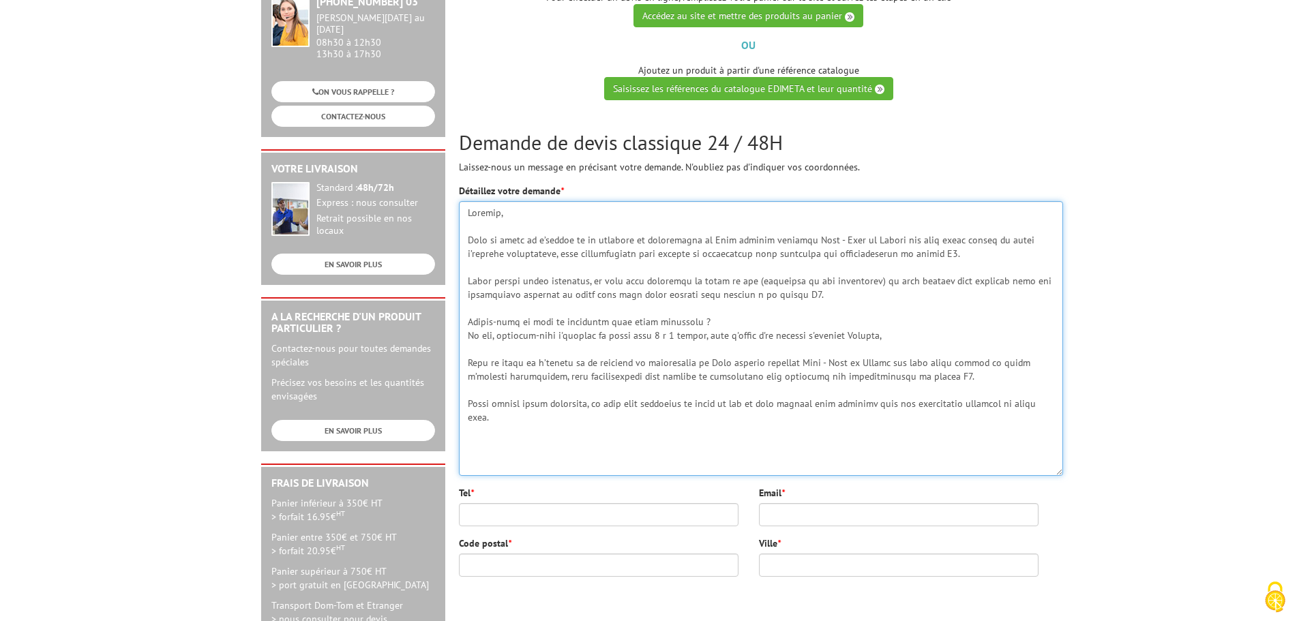
drag, startPoint x: 843, startPoint y: 335, endPoint x: 1060, endPoint y: 407, distance: 228.4
click at [1060, 407] on textarea "Détaillez votre demande *" at bounding box center [761, 338] width 604 height 275
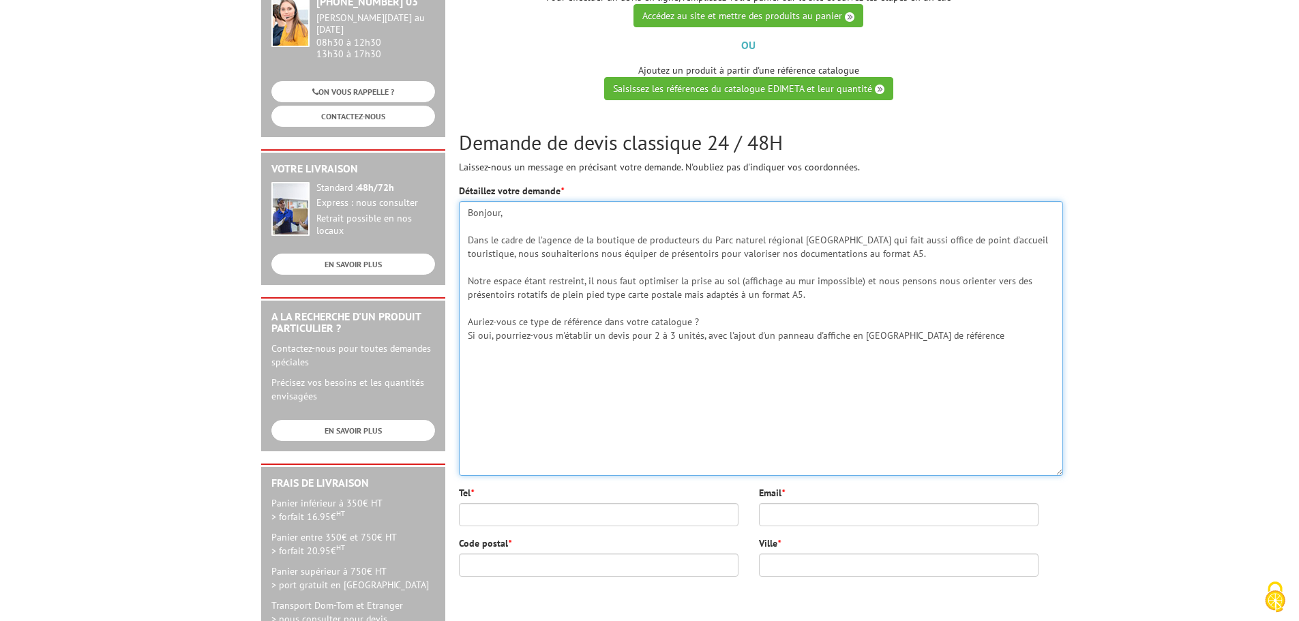
paste textarea "Réf.214522"
click at [560, 379] on textarea "Bonjour, Dans le cadre de l’agence de la boutique de producteurs du Parc nature…" at bounding box center [761, 338] width 604 height 275
click at [469, 360] on textarea "Bonjour, Dans le cadre de l’agence de la boutique de producteurs du Parc nature…" at bounding box center [761, 338] width 604 height 275
click at [680, 382] on textarea "Bonjour, Dans le cadre de l’agence de la boutique de producteurs du Parc nature…" at bounding box center [761, 338] width 604 height 275
click at [490, 406] on textarea "Bonjour, Dans le cadre de l’agence de la boutique de producteurs du Parc nature…" at bounding box center [761, 338] width 604 height 275
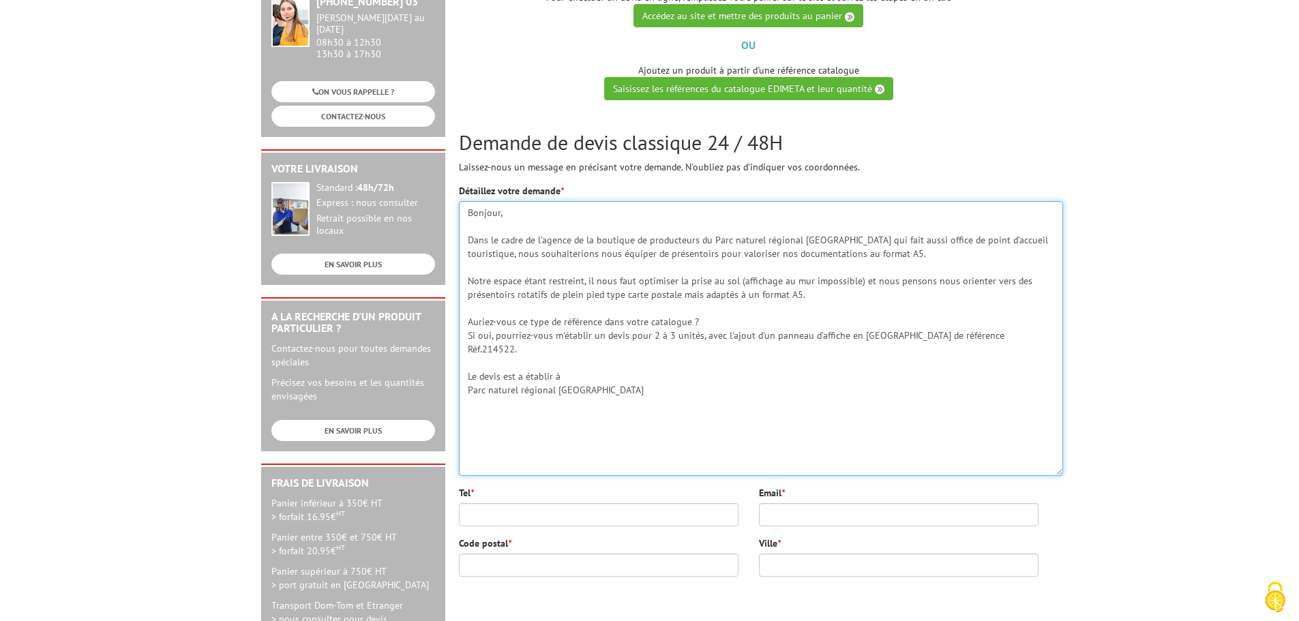
click at [477, 389] on textarea "Bonjour, Dans le cadre de l’agence de la boutique de producteurs du Parc nature…" at bounding box center [761, 338] width 604 height 275
click at [648, 367] on textarea "Bonjour, Dans le cadre de l’agence de la boutique de producteurs du Parc nature…" at bounding box center [761, 338] width 604 height 275
click at [648, 377] on textarea "Bonjour, Dans le cadre de l’agence de la boutique de producteurs du Parc nature…" at bounding box center [761, 338] width 604 height 275
paste textarea "[STREET_ADDRESS]"
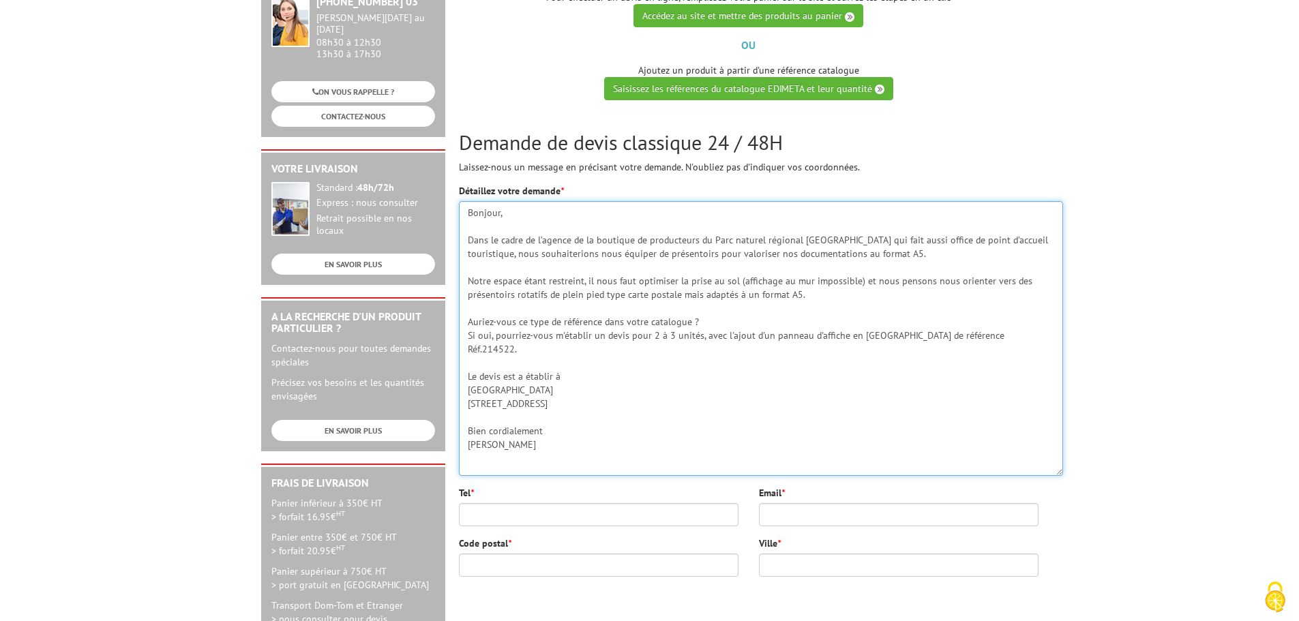
click at [469, 444] on textarea "Bonjour, Dans le cadre de l’agence de la boutique de producteurs du Parc nature…" at bounding box center [761, 338] width 604 height 275
type textarea "Bonjour, Dans le cadre de l’agence de la boutique de producteurs du Parc nature…"
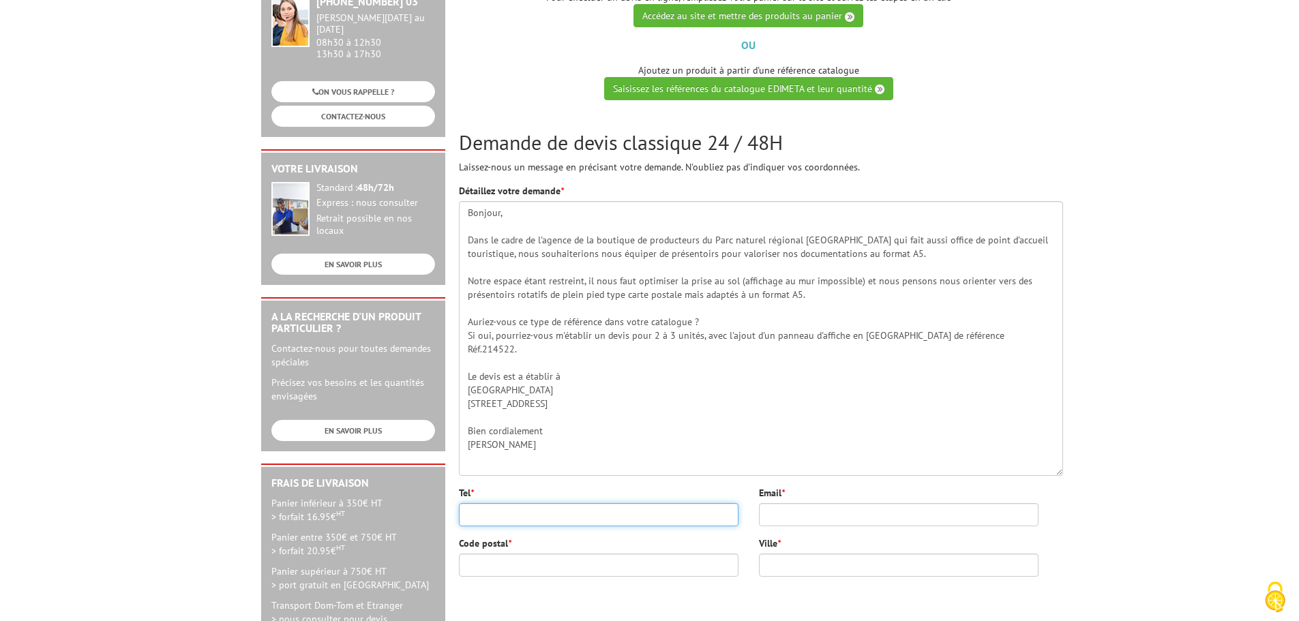
click at [474, 514] on input "Tel *" at bounding box center [599, 514] width 280 height 23
click at [838, 514] on input "Email *" at bounding box center [899, 514] width 280 height 23
type input "l"
click at [785, 513] on input "Email *" at bounding box center [899, 514] width 280 height 23
paste input "l.chariol@parc-oise-paysdefrance.fr"
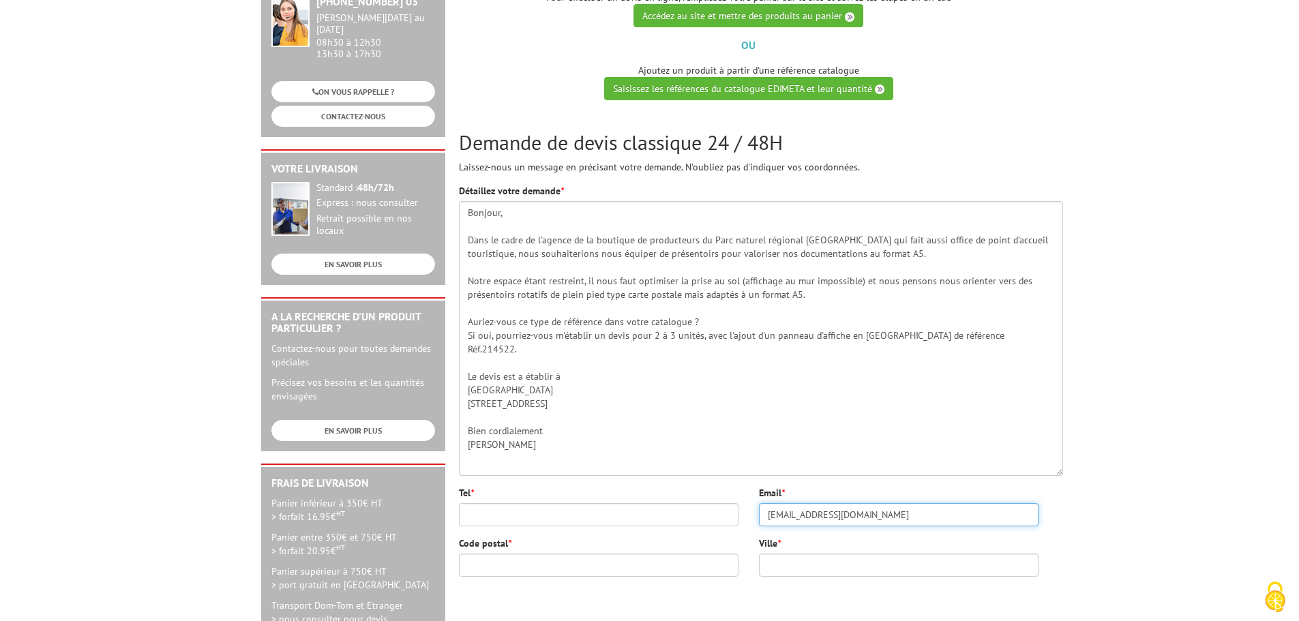
type input "l.chariol@parc-oise-paysdefrance.fr"
click at [506, 572] on input "Code postal *" at bounding box center [599, 565] width 280 height 23
click at [775, 563] on input "Ville *" at bounding box center [899, 565] width 280 height 23
type input "Orry-la-Ville"
click at [504, 521] on input "Tel *" at bounding box center [599, 514] width 280 height 23
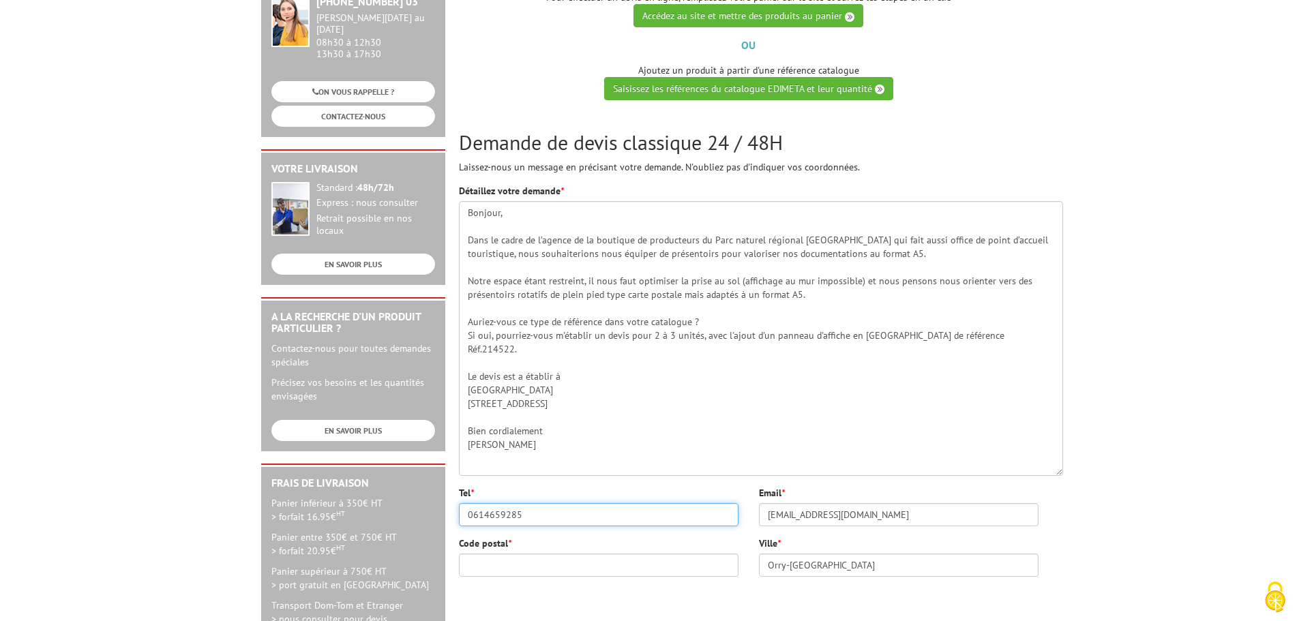
type input "0614659285"
click at [508, 563] on input "Code postal *" at bounding box center [599, 565] width 280 height 23
type input "60560"
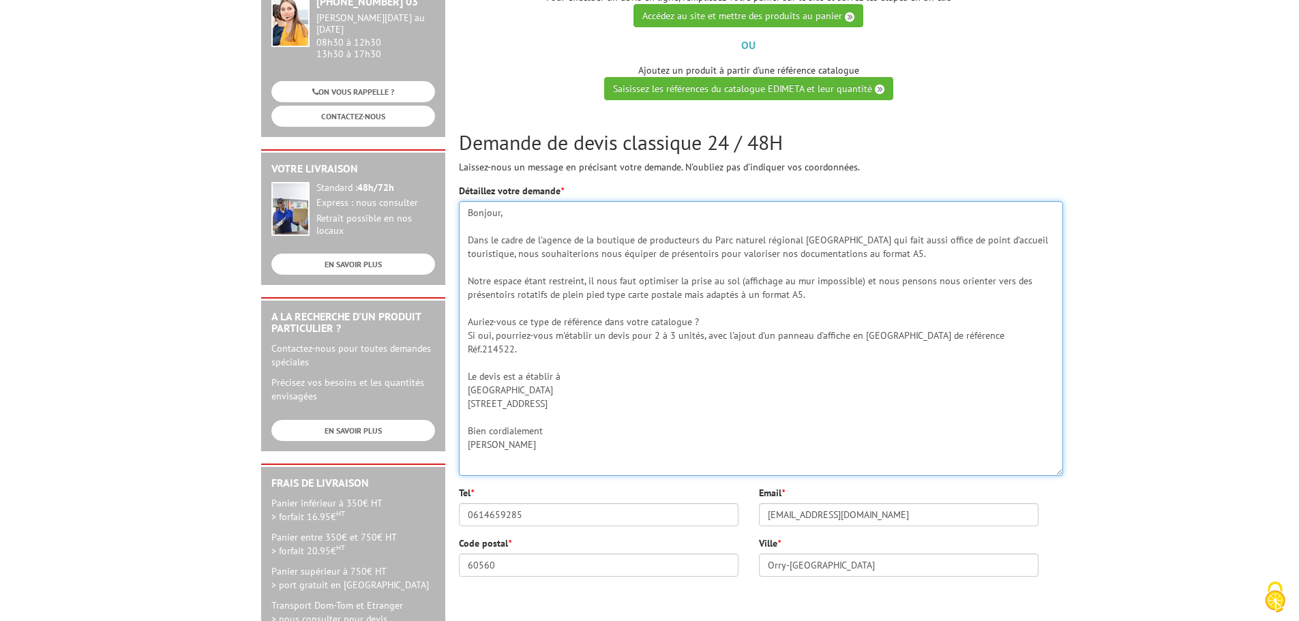
click at [615, 426] on textarea "Bonjour, Dans le cadre de l’agence de la boutique de producteurs du Parc nature…" at bounding box center [761, 338] width 604 height 275
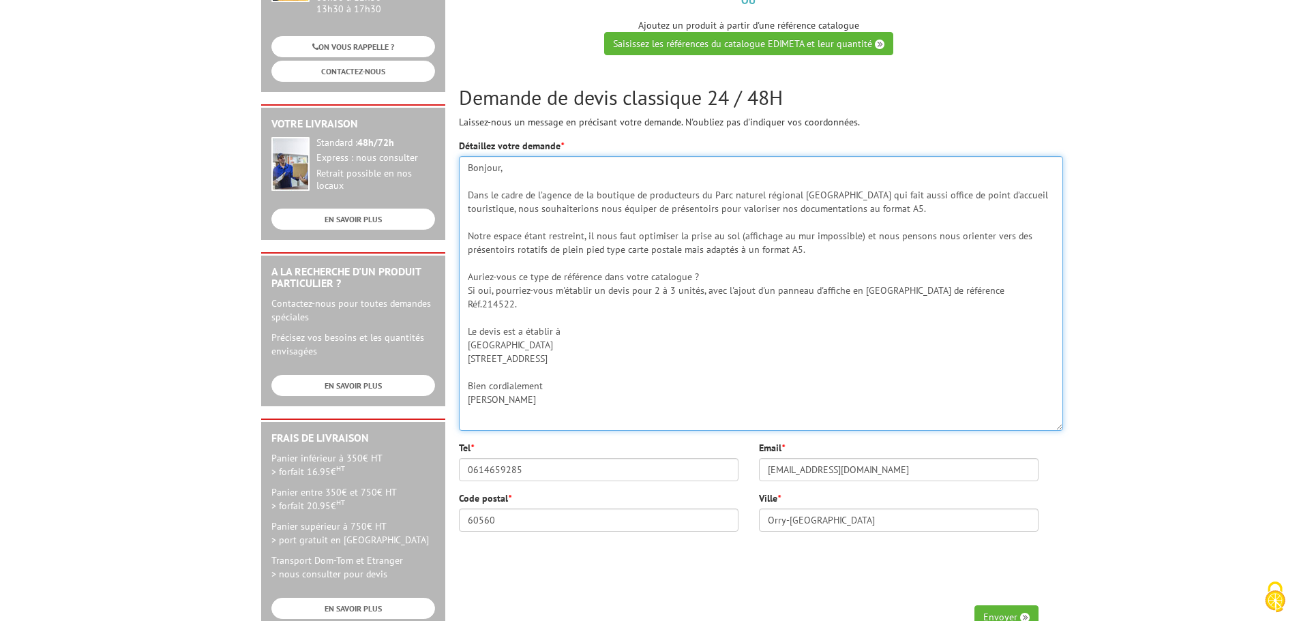
scroll to position [273, 0]
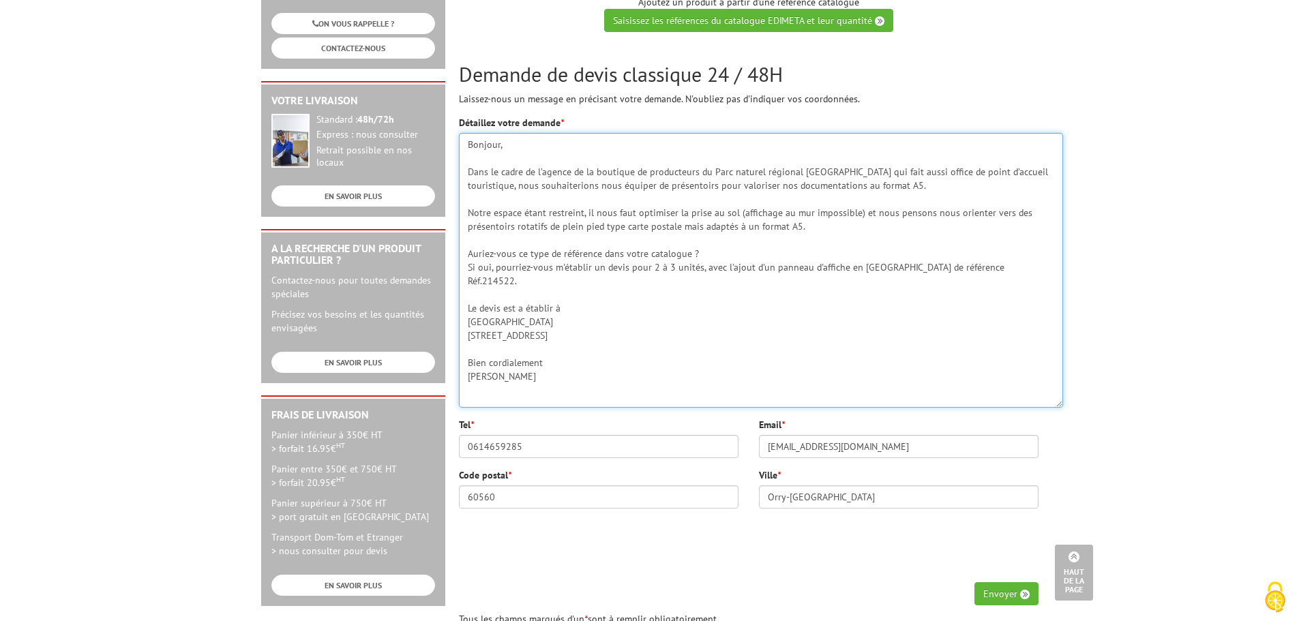
click at [835, 265] on textarea "Bonjour, Dans le cadre de l’agence de la boutique de producteurs du Parc nature…" at bounding box center [761, 270] width 604 height 275
click at [686, 347] on textarea "Bonjour, Dans le cadre de l’agence de la boutique de producteurs du Parc nature…" at bounding box center [761, 270] width 604 height 275
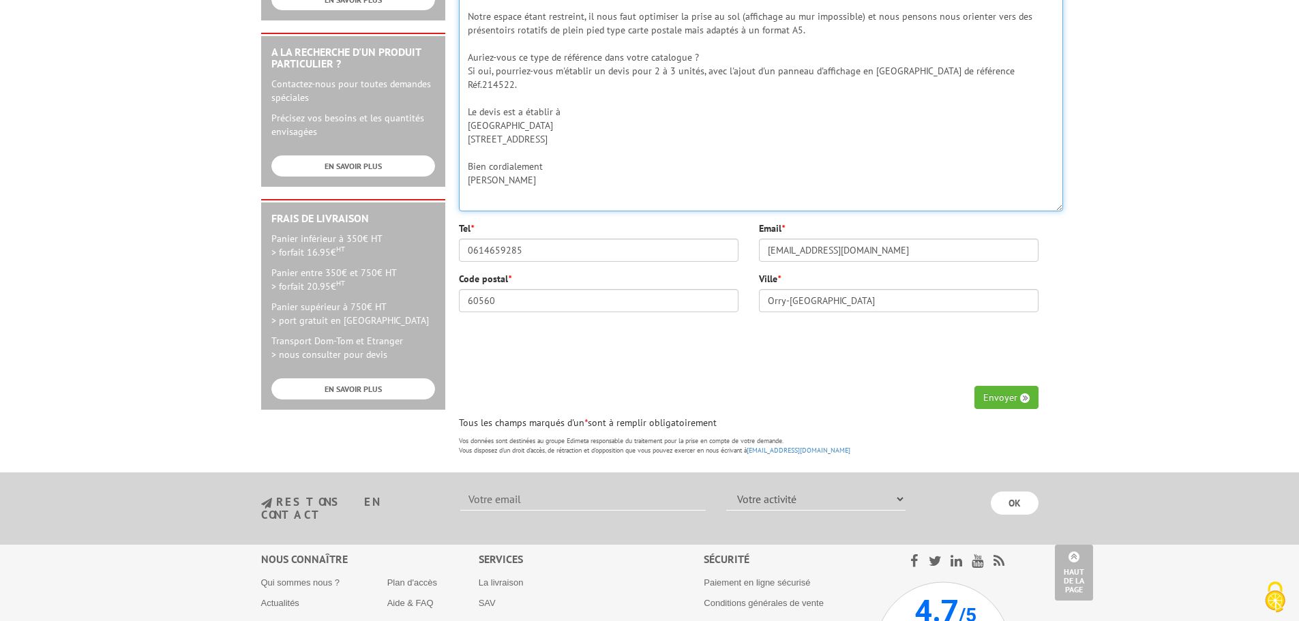
scroll to position [477, 0]
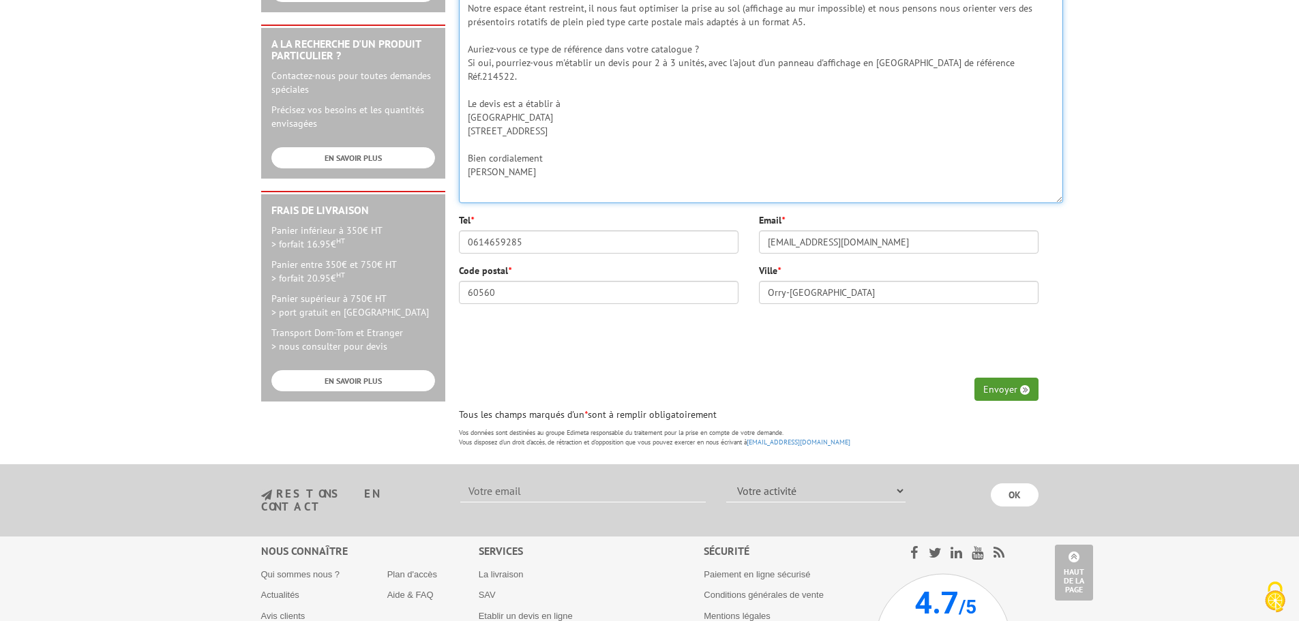
type textarea "Bonjour, Dans le cadre de l’agence de la boutique de producteurs du Parc nature…"
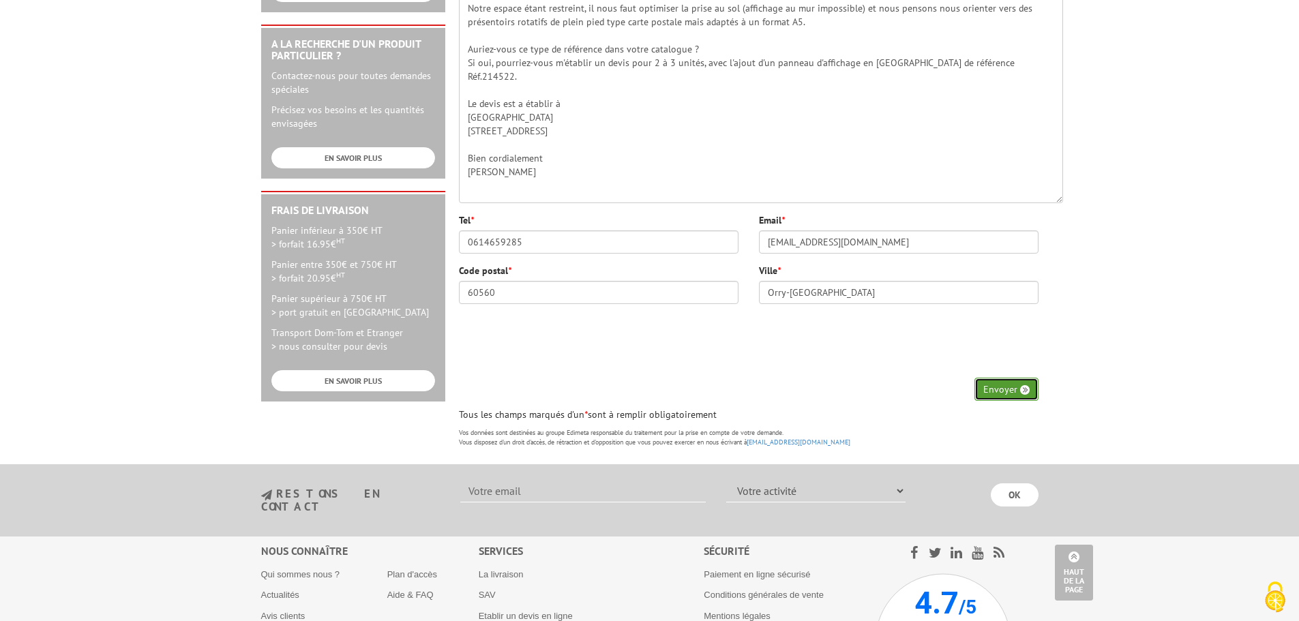
click at [981, 390] on button "Envoyer" at bounding box center [1007, 389] width 64 height 23
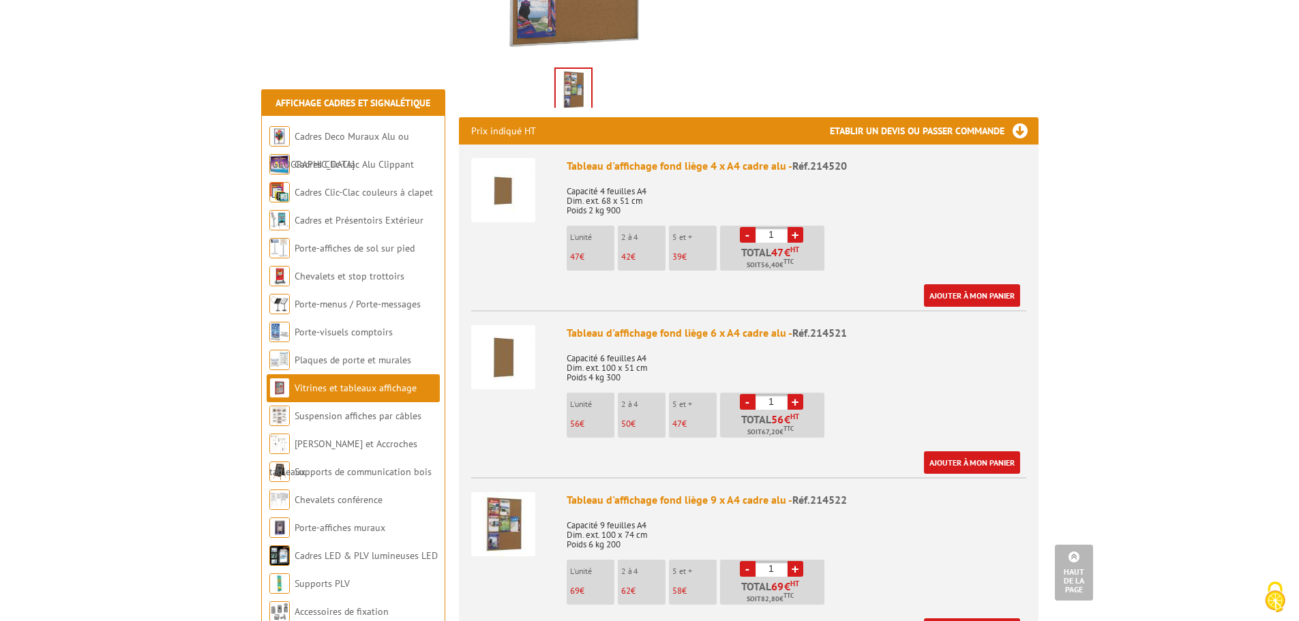
scroll to position [546, 0]
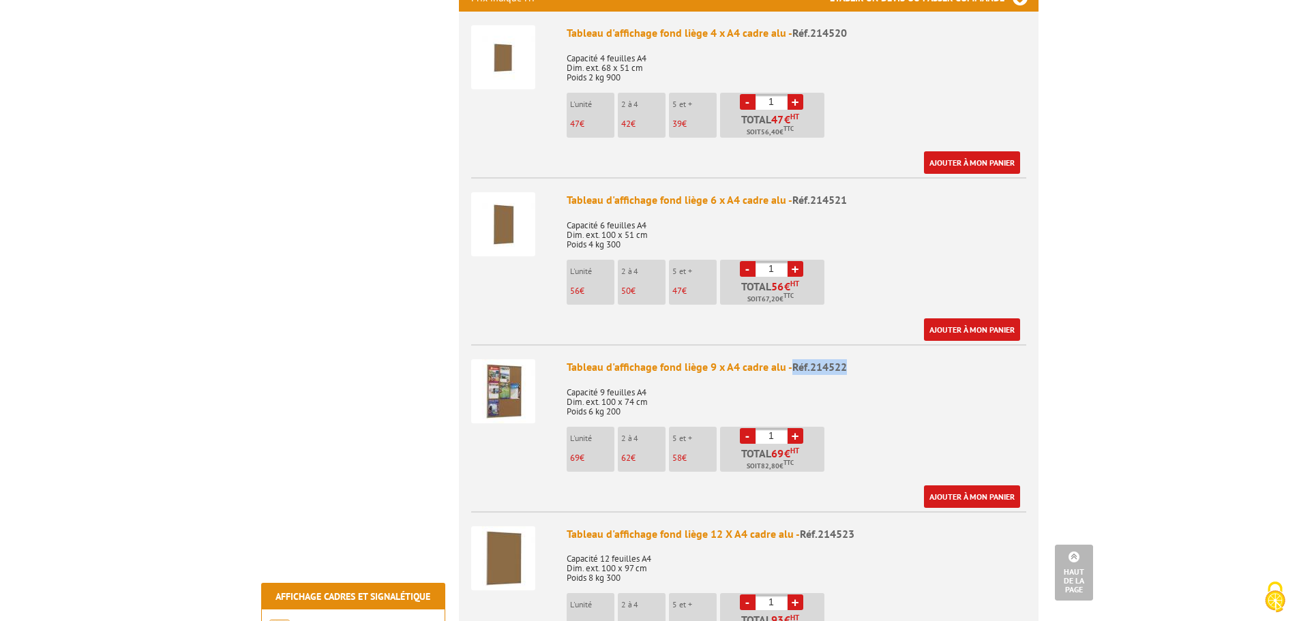
drag, startPoint x: 863, startPoint y: 345, endPoint x: 794, endPoint y: 351, distance: 69.8
click at [794, 359] on div "Tableau d'affichage fond liège 9 x A4 cadre alu - Réf.214522" at bounding box center [797, 367] width 460 height 16
copy span "Réf.214522"
